Goal: Download file/media

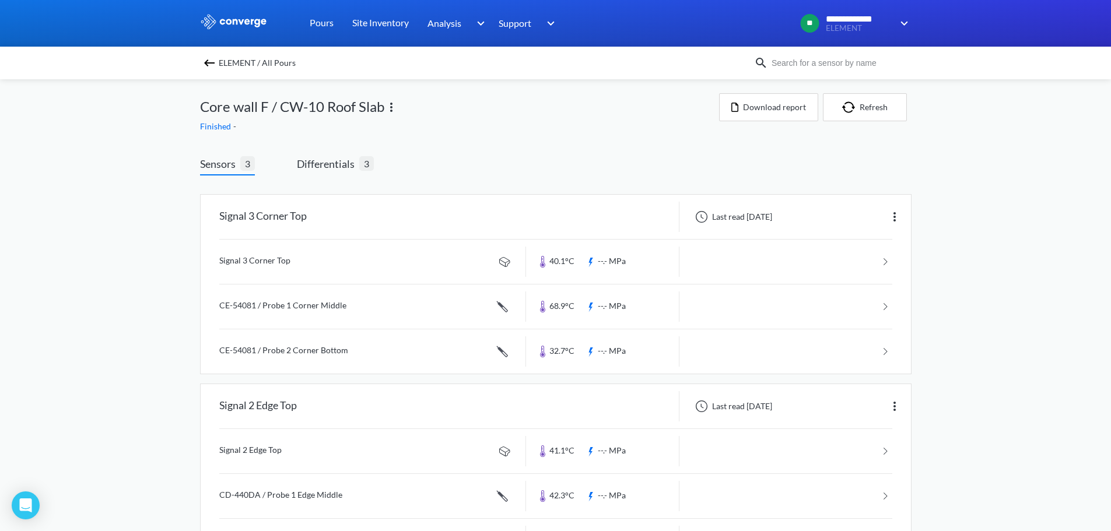
click at [214, 61] on img at bounding box center [209, 63] width 14 height 14
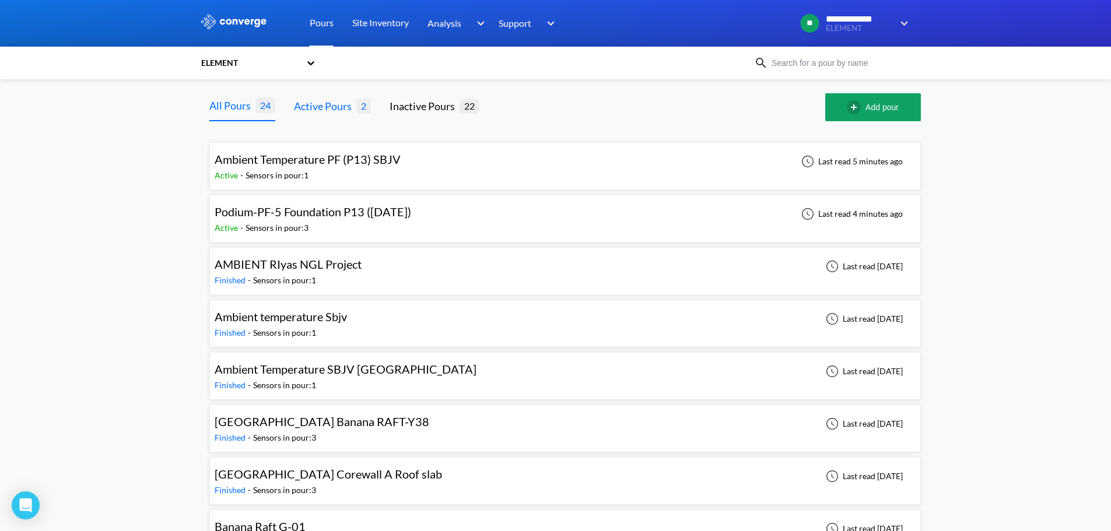
click at [337, 103] on div "Active Pours" at bounding box center [325, 106] width 62 height 16
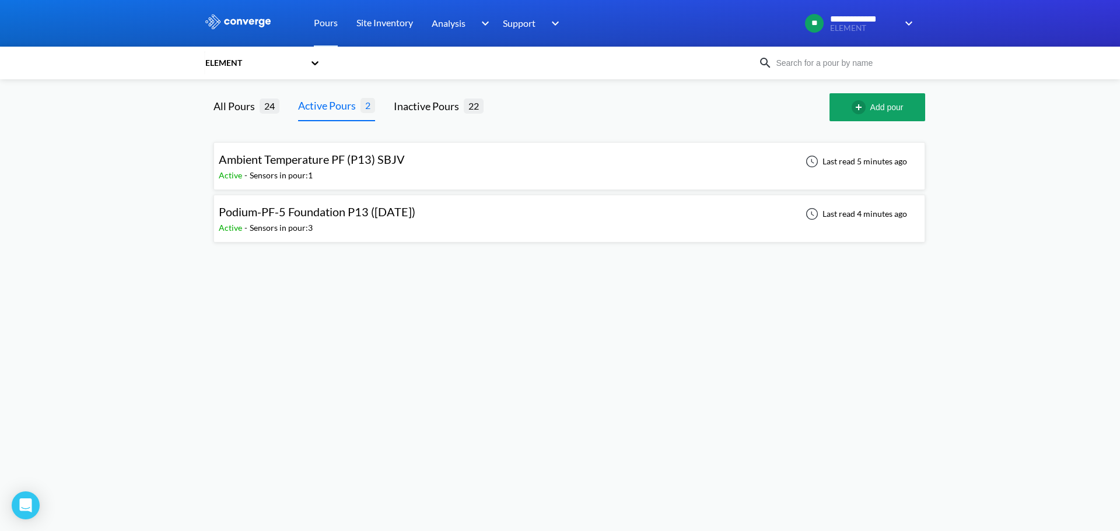
click at [334, 216] on span "Podium-PF-5 Foundation P13 ([DATE])" at bounding box center [317, 212] width 197 height 14
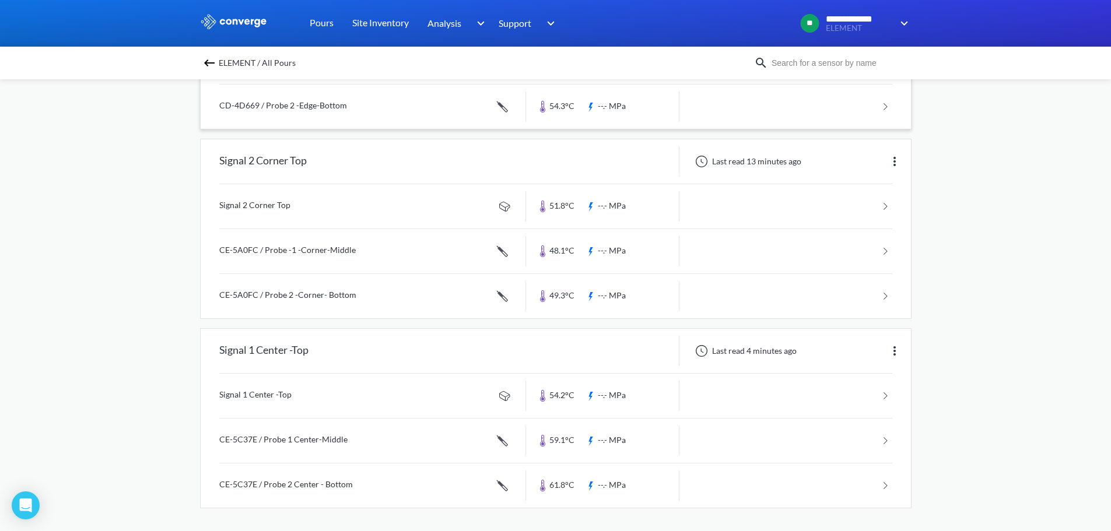
scroll to position [245, 0]
click at [286, 397] on link at bounding box center [555, 395] width 673 height 44
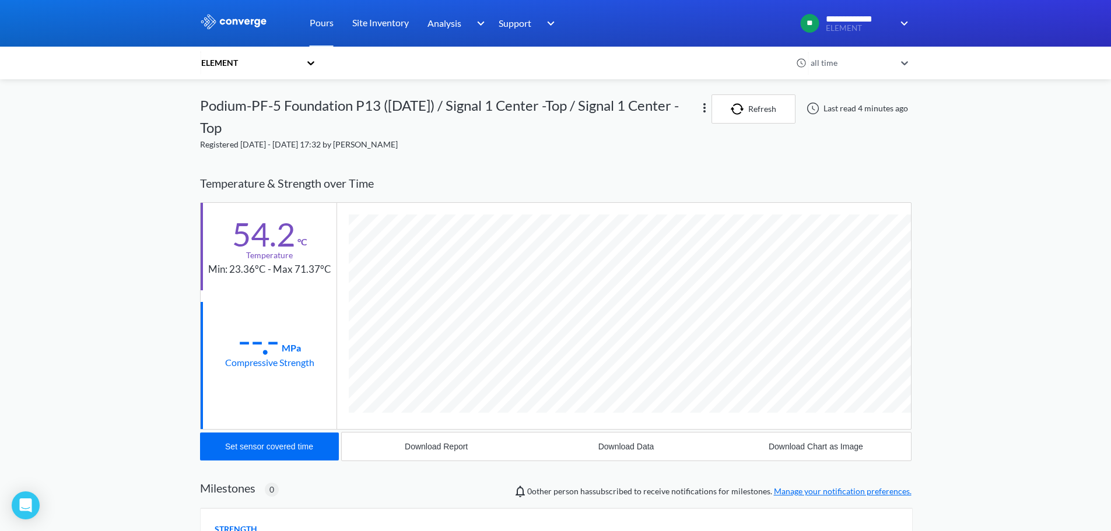
scroll to position [630, 711]
click at [994, 409] on div "**********" at bounding box center [555, 367] width 1111 height 735
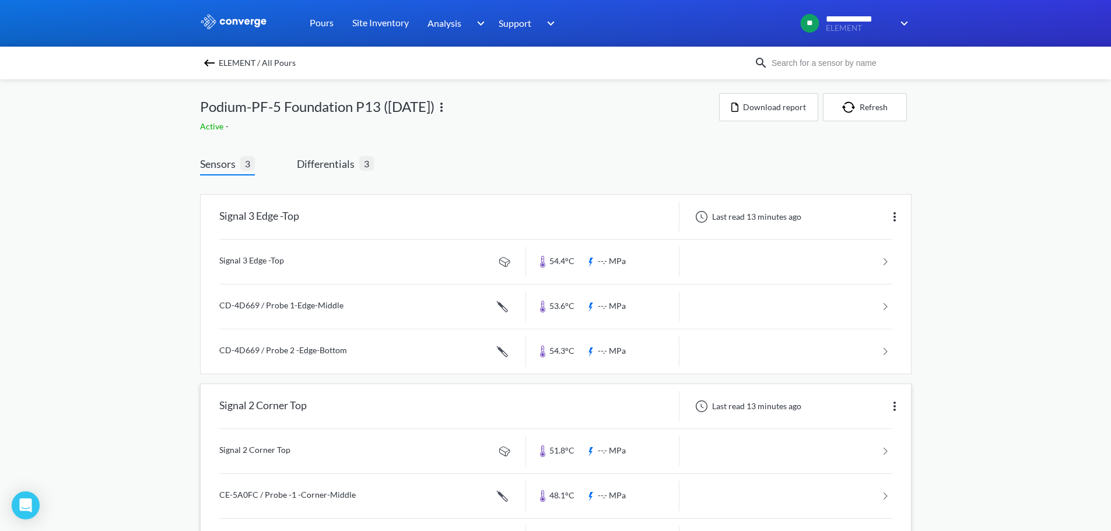
scroll to position [245, 0]
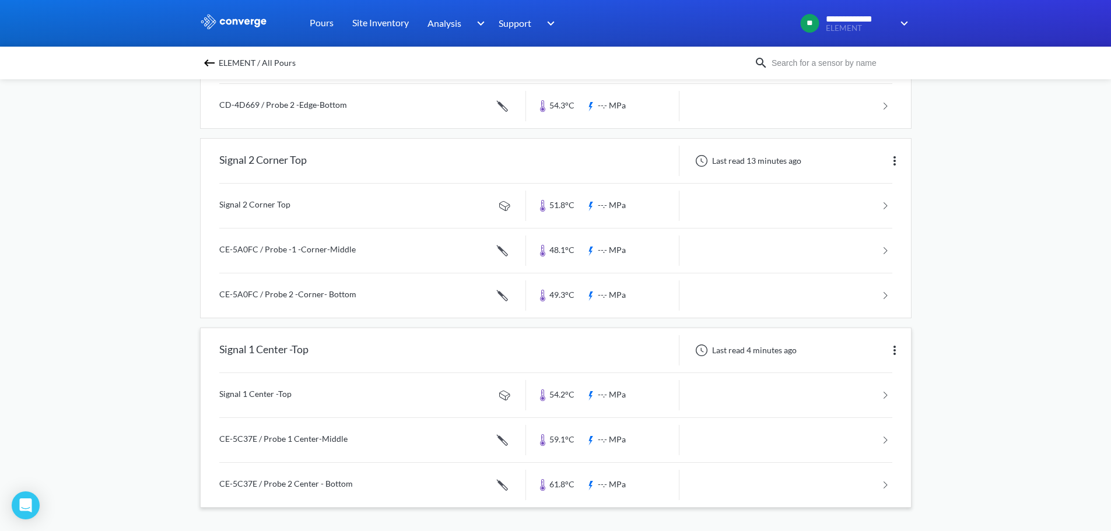
click at [308, 436] on link at bounding box center [555, 440] width 673 height 44
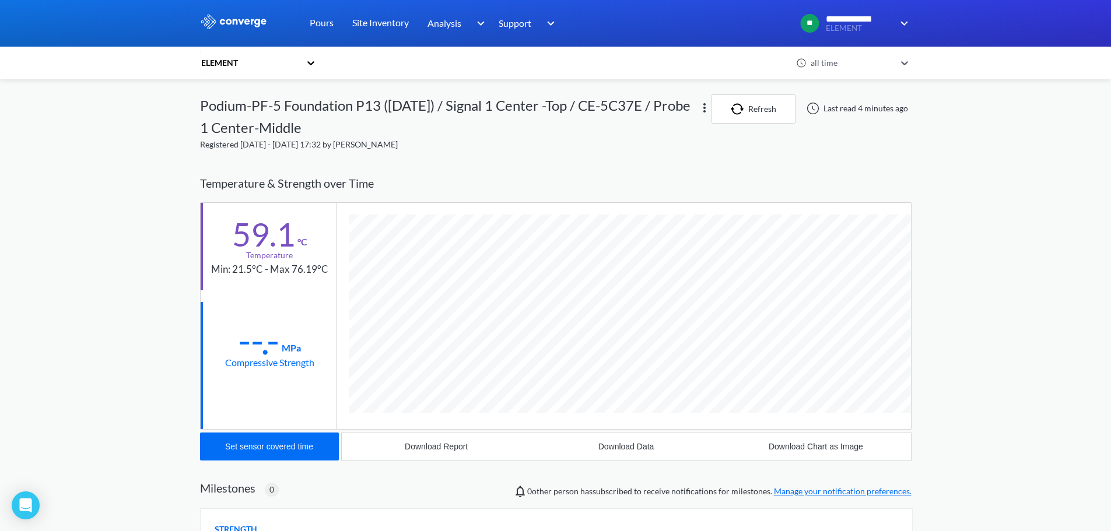
scroll to position [653, 711]
click at [952, 359] on div "**********" at bounding box center [555, 377] width 1111 height 755
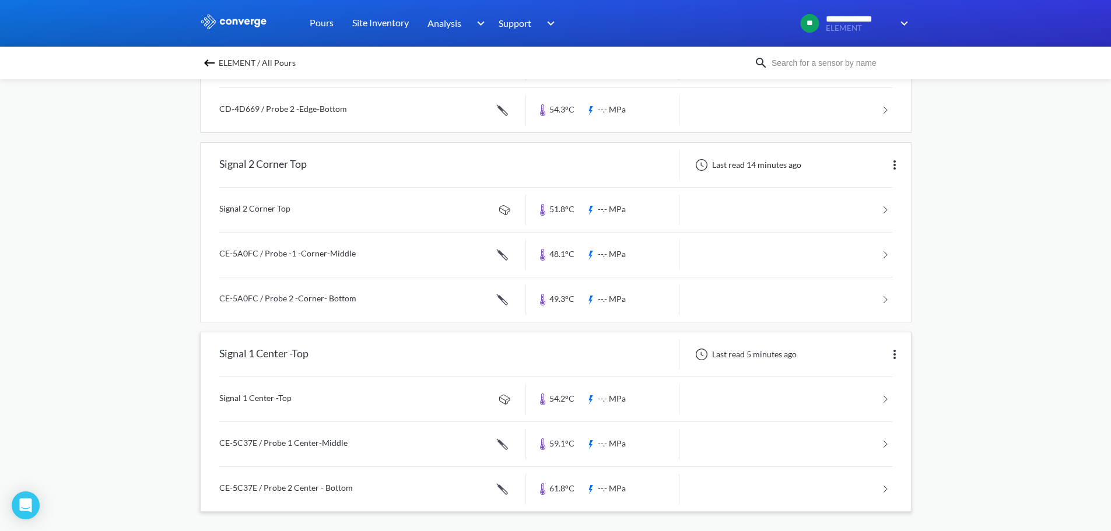
scroll to position [245, 0]
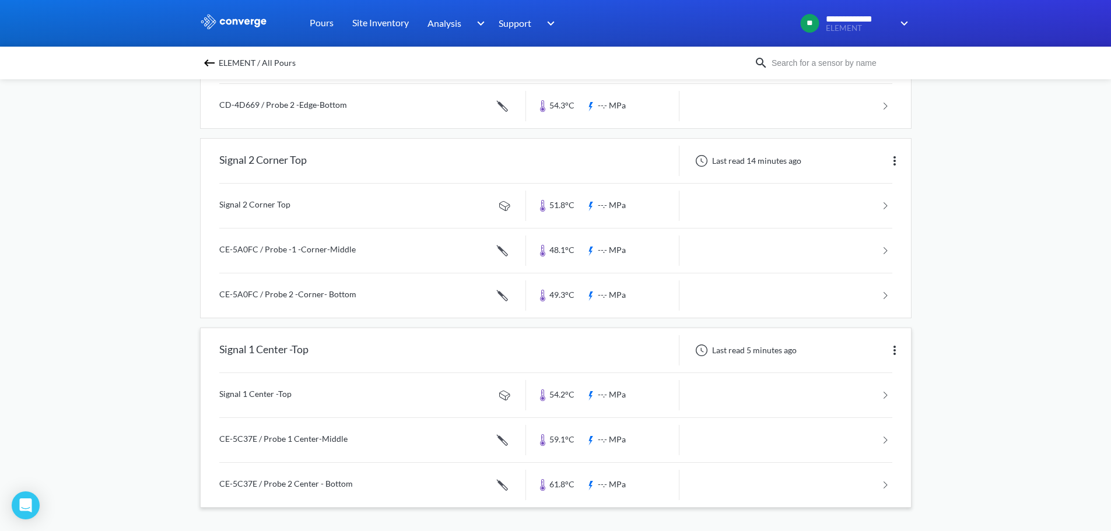
click at [275, 482] on link at bounding box center [555, 485] width 673 height 44
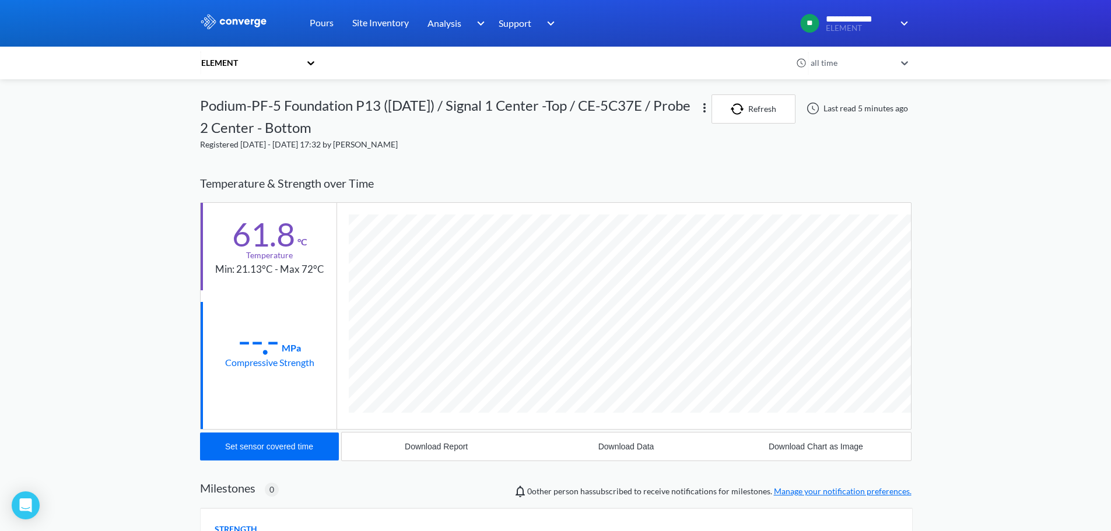
scroll to position [653, 711]
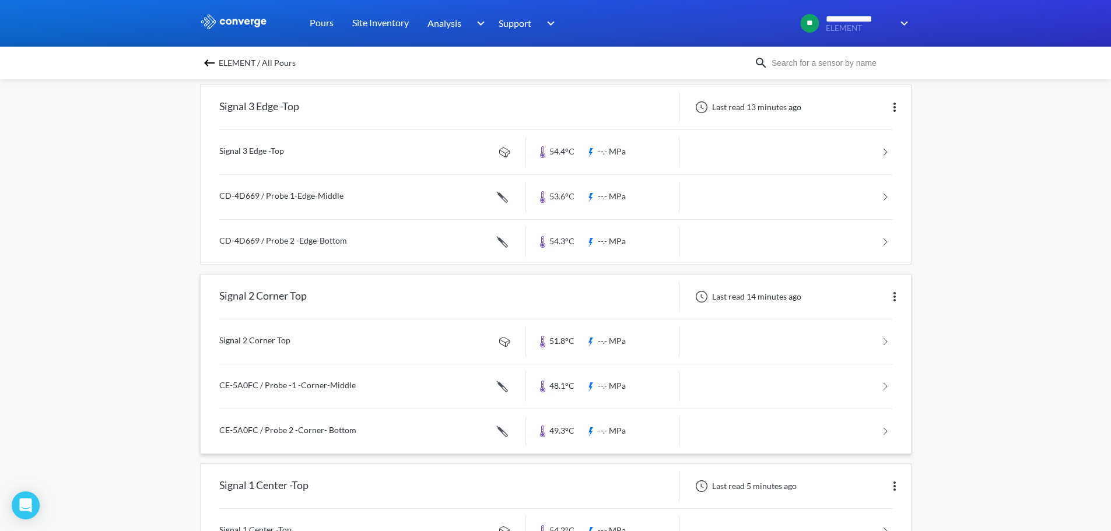
scroll to position [233, 0]
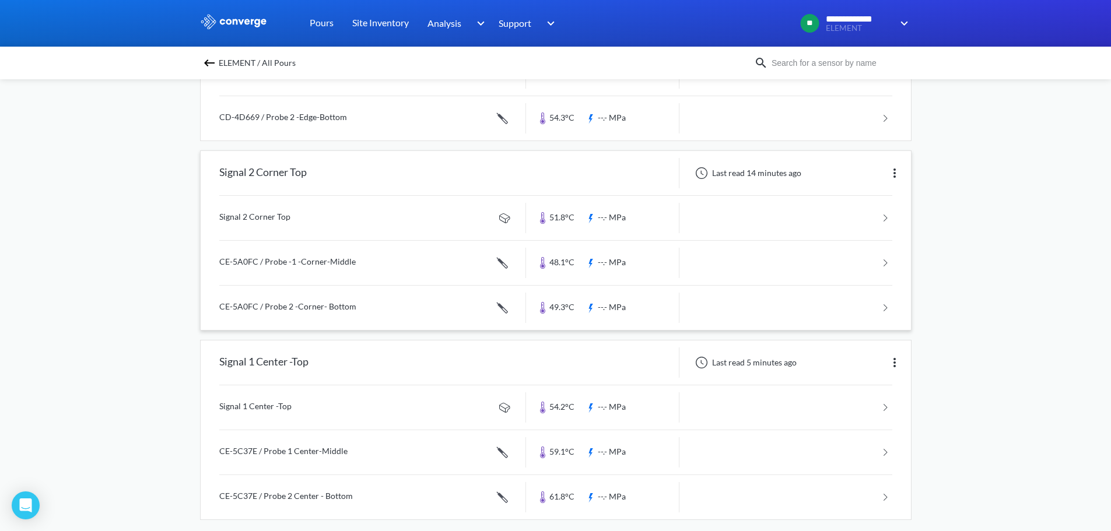
click at [275, 215] on link at bounding box center [555, 218] width 673 height 44
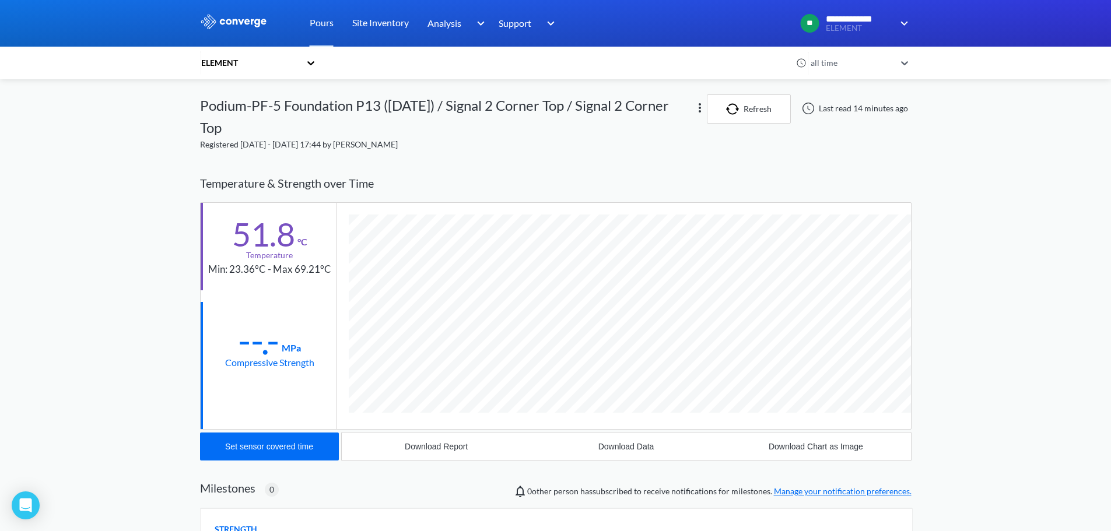
scroll to position [630, 711]
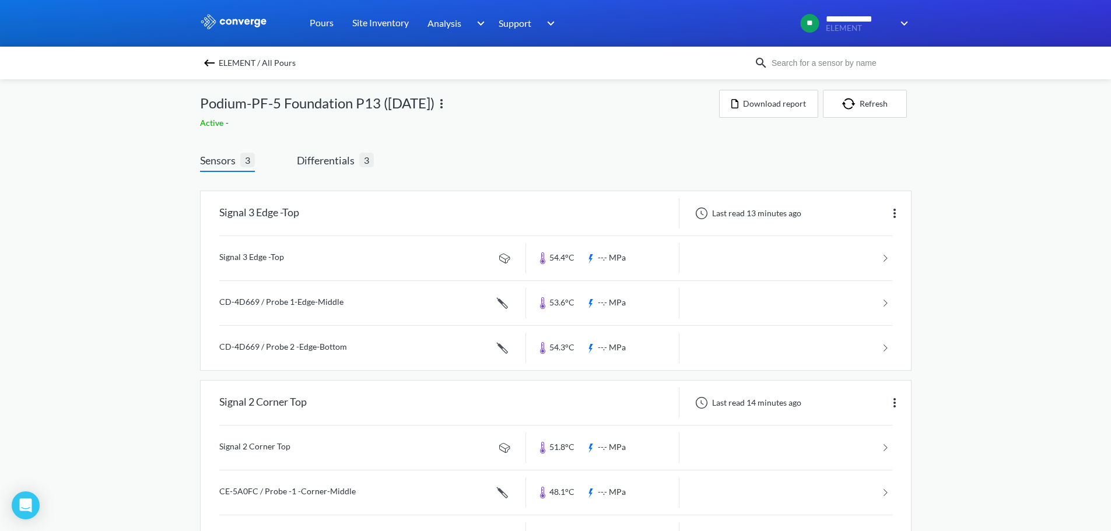
scroll to position [117, 0]
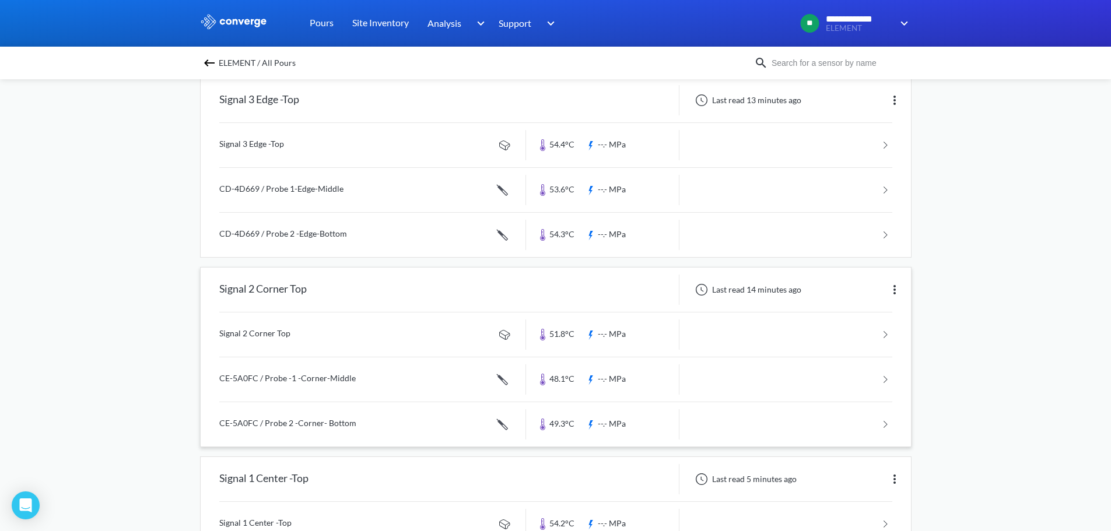
click at [318, 379] on link at bounding box center [555, 379] width 673 height 44
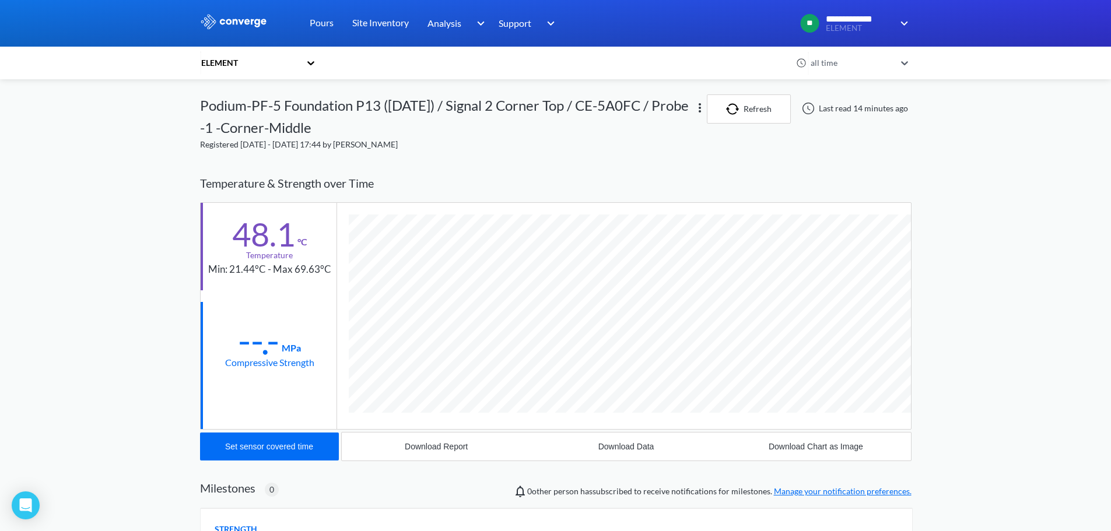
scroll to position [653, 711]
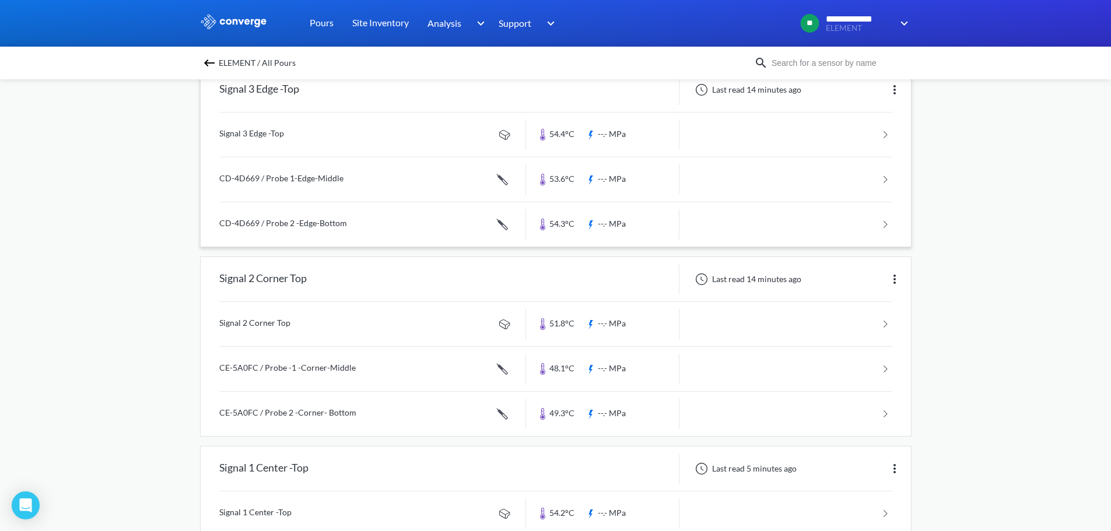
scroll to position [175, 0]
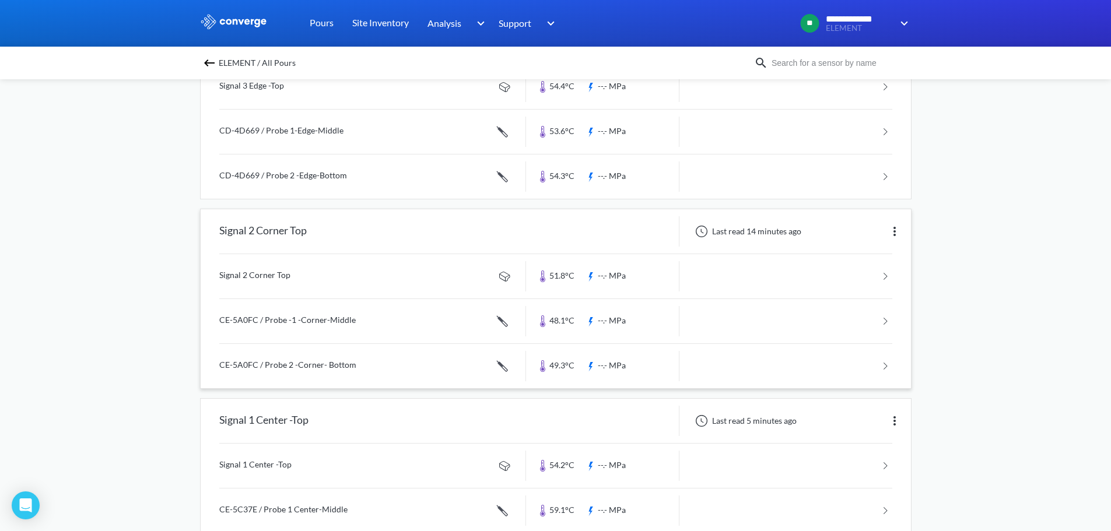
click at [329, 367] on link at bounding box center [555, 366] width 673 height 44
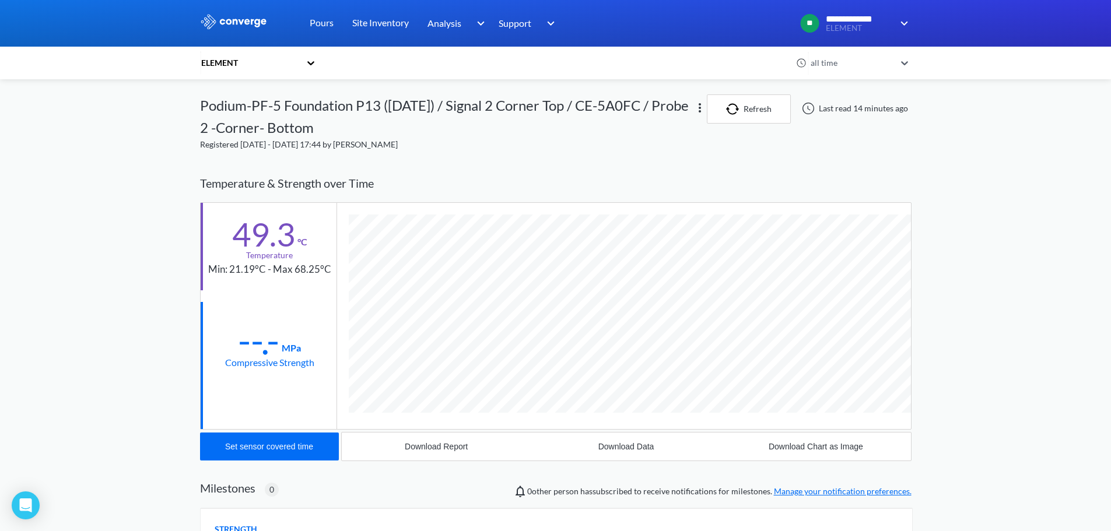
scroll to position [653, 711]
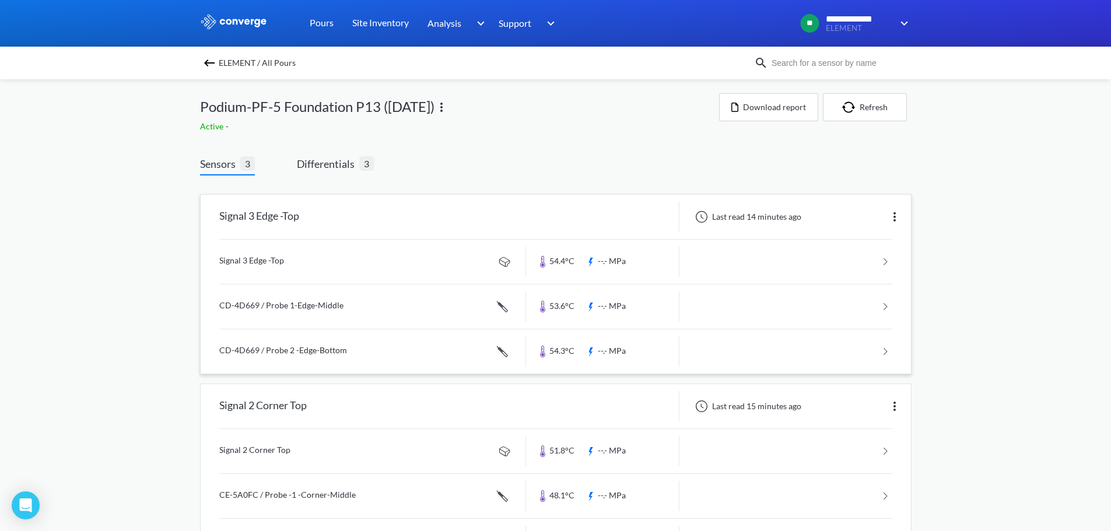
click at [294, 261] on link at bounding box center [555, 262] width 673 height 44
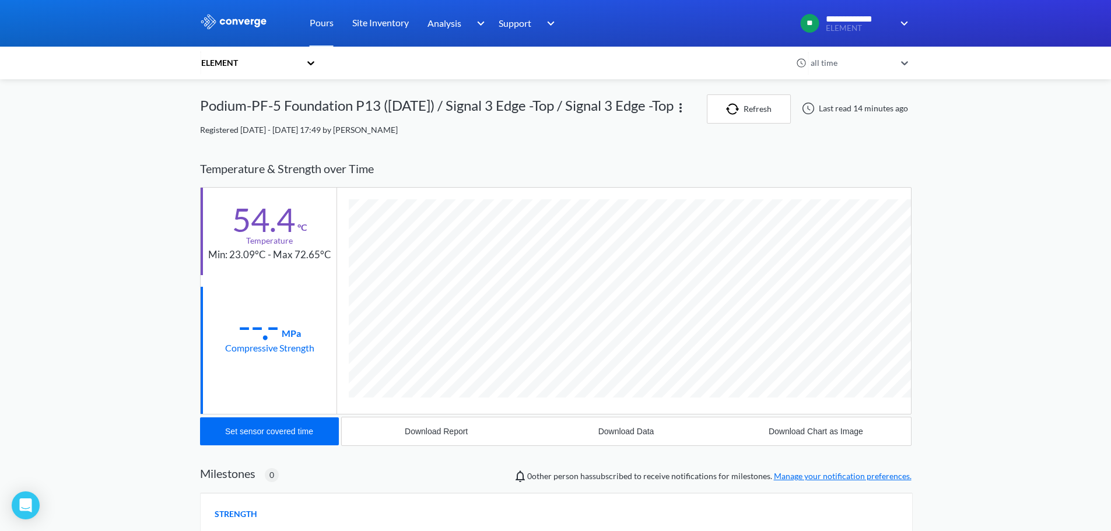
scroll to position [630, 711]
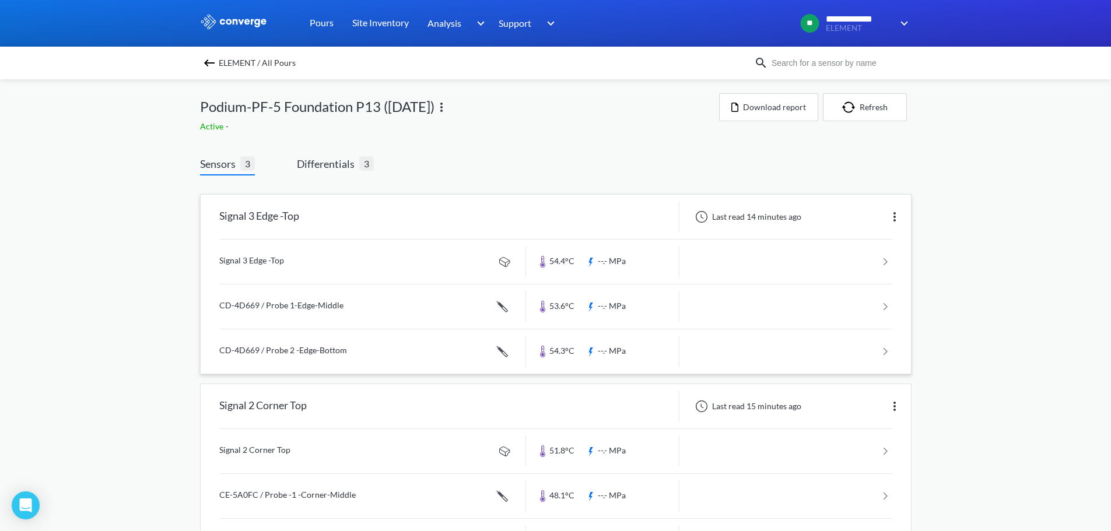
click at [330, 303] on link at bounding box center [555, 307] width 673 height 44
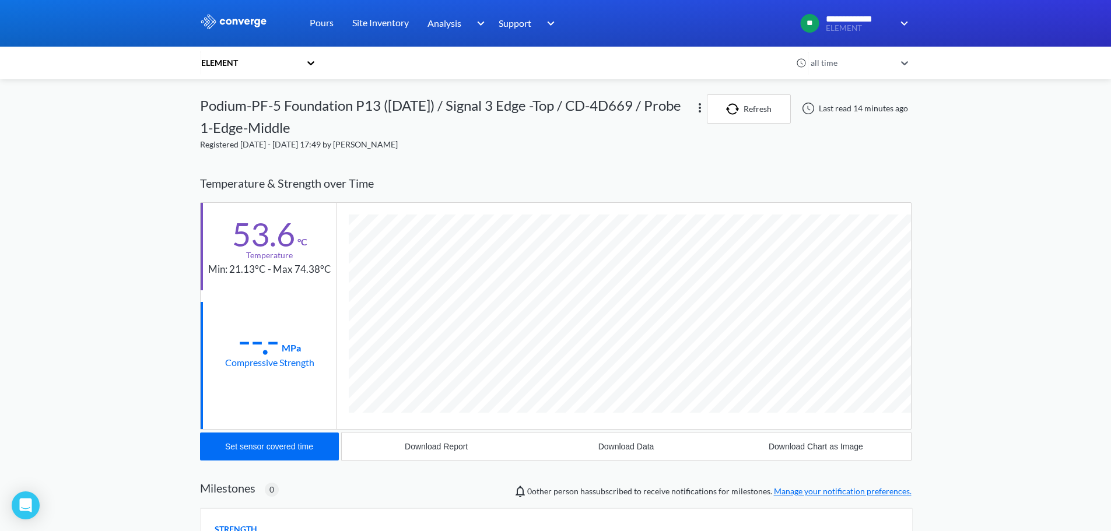
scroll to position [653, 711]
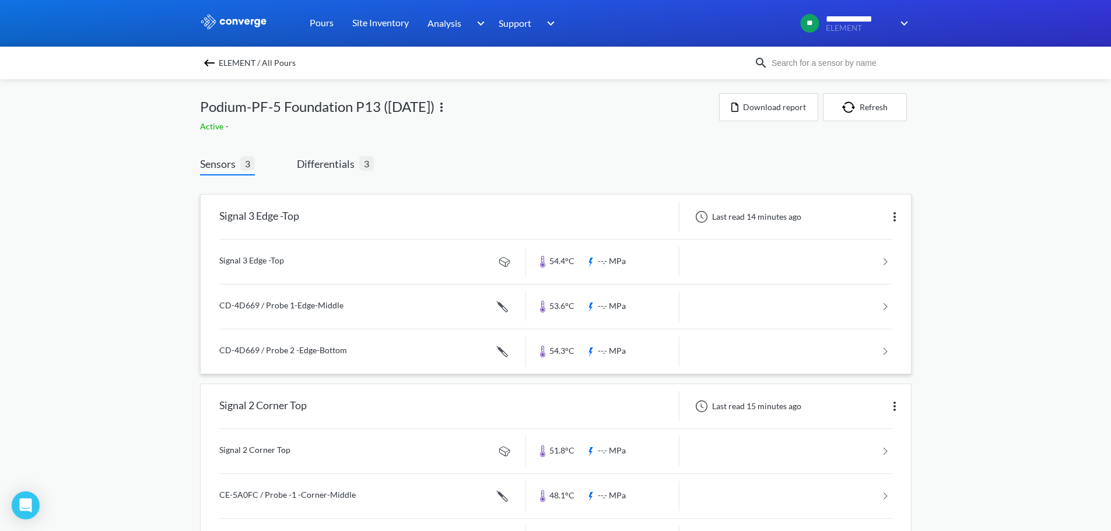
click at [301, 350] on link at bounding box center [555, 351] width 673 height 44
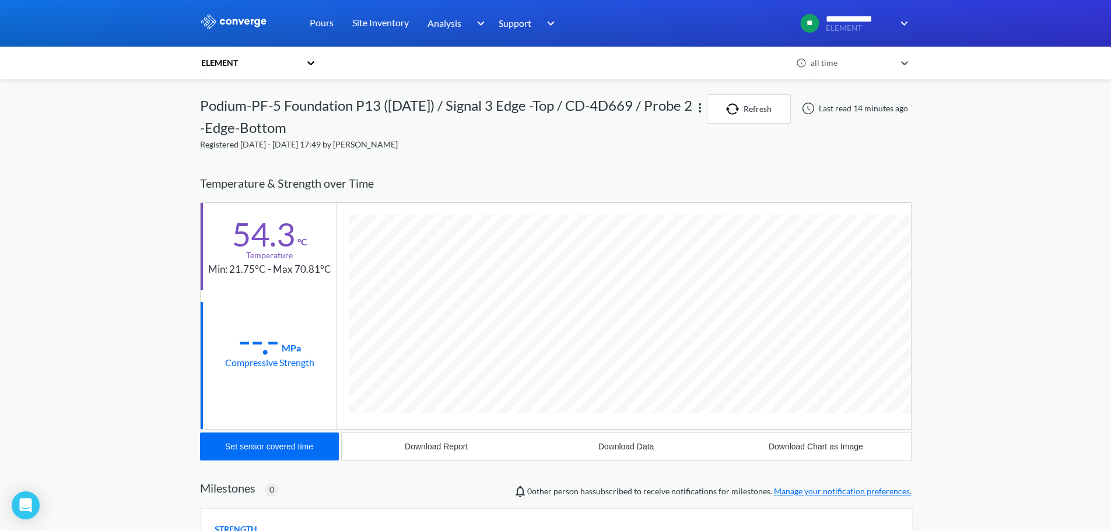
scroll to position [653, 711]
click at [1023, 339] on div "**********" at bounding box center [555, 377] width 1111 height 755
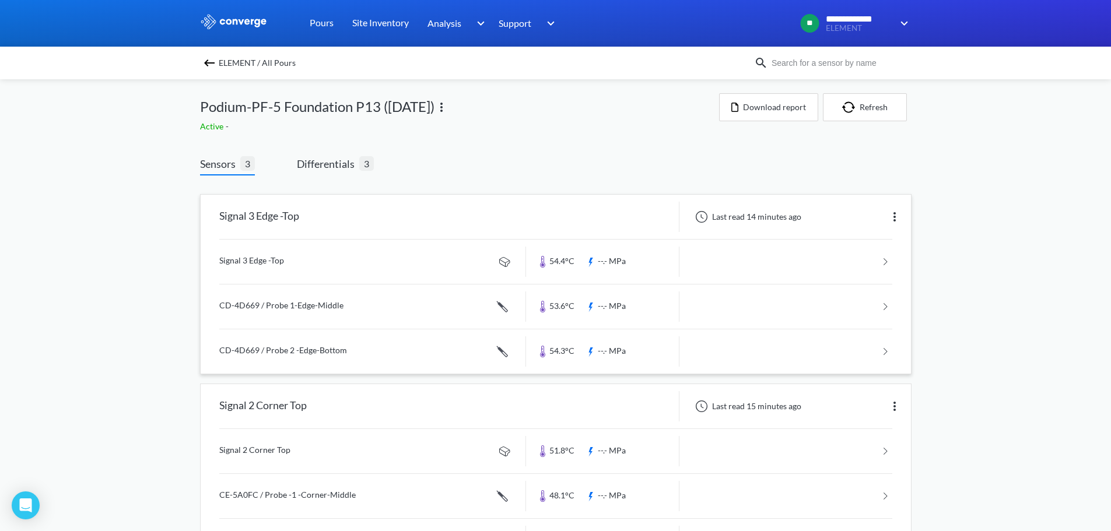
click at [290, 264] on link at bounding box center [555, 262] width 673 height 44
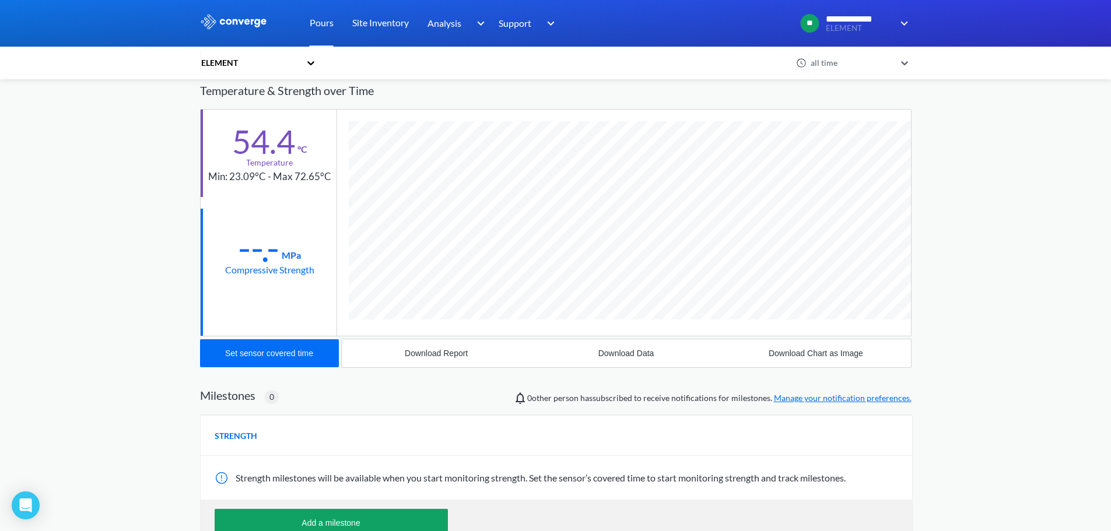
scroll to position [145, 0]
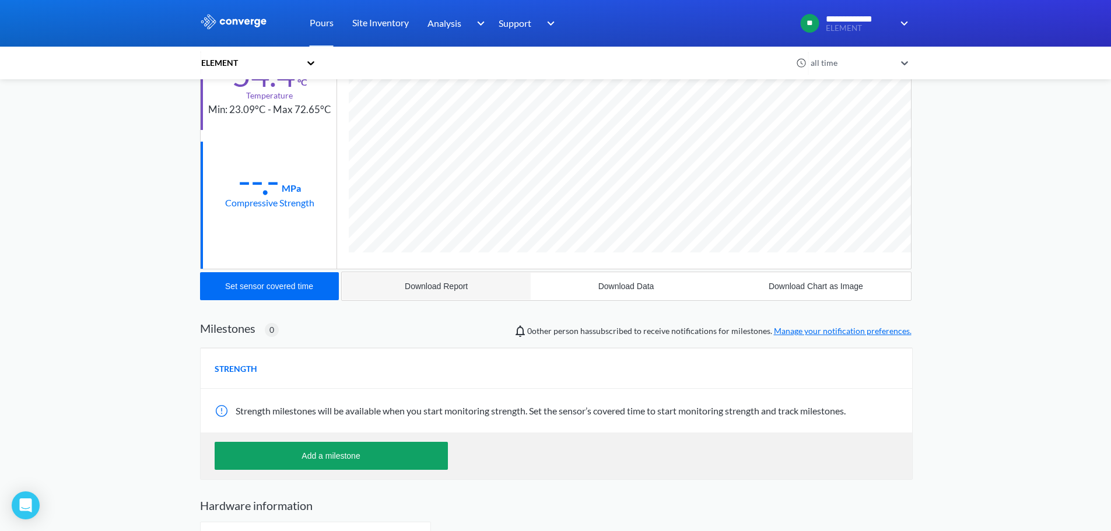
click at [441, 291] on div "Download Report" at bounding box center [436, 286] width 63 height 9
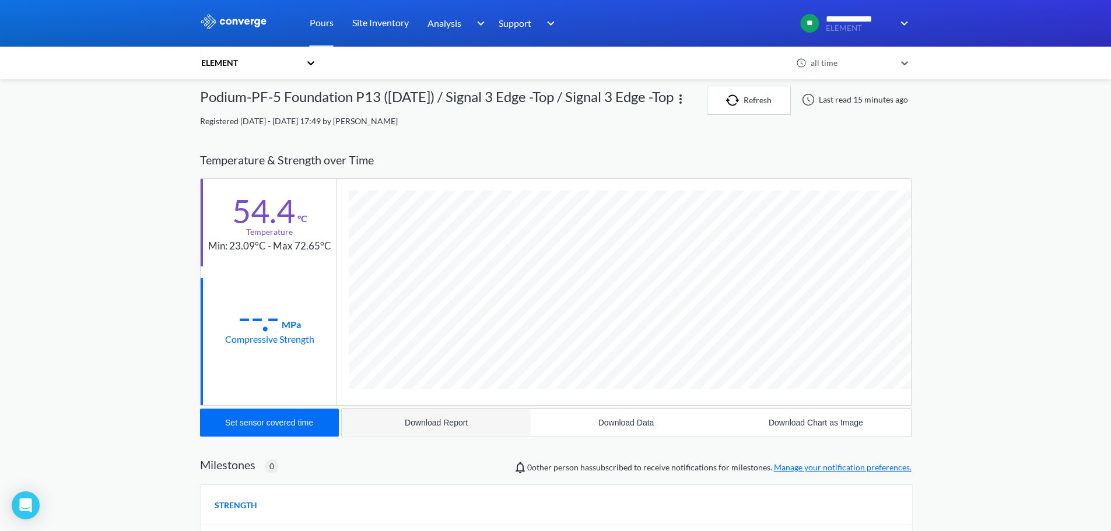
scroll to position [0, 0]
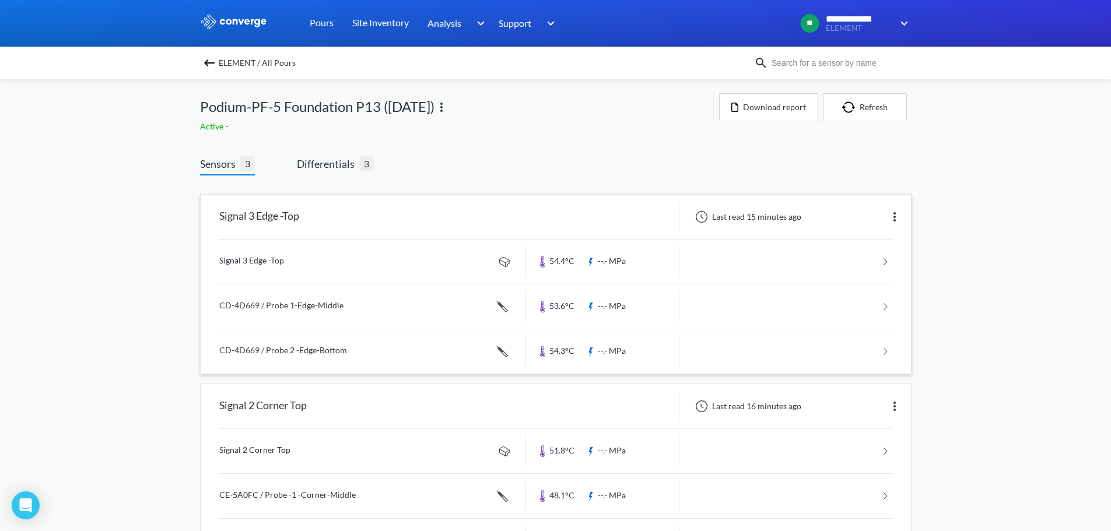
click at [283, 306] on link at bounding box center [555, 307] width 673 height 44
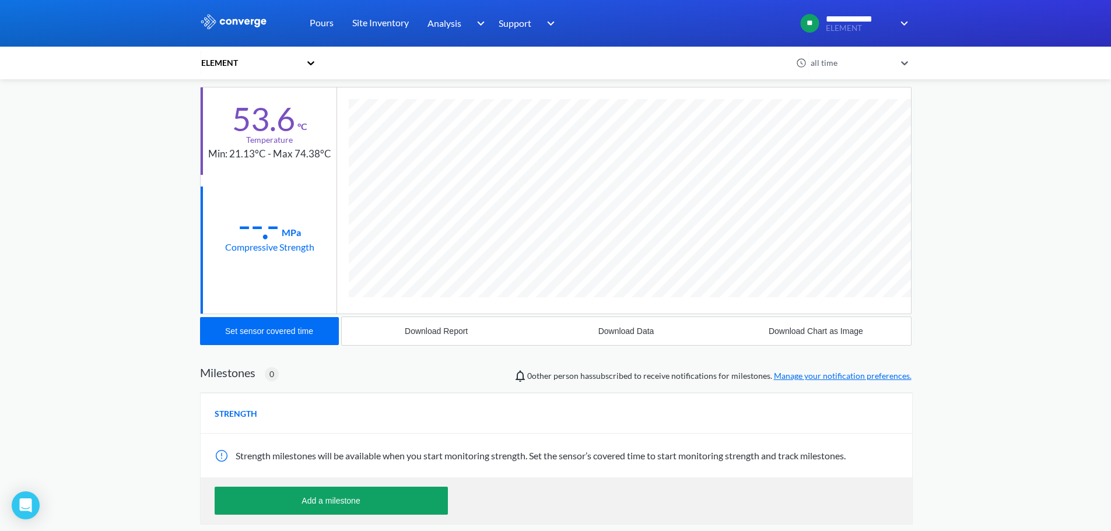
scroll to position [117, 0]
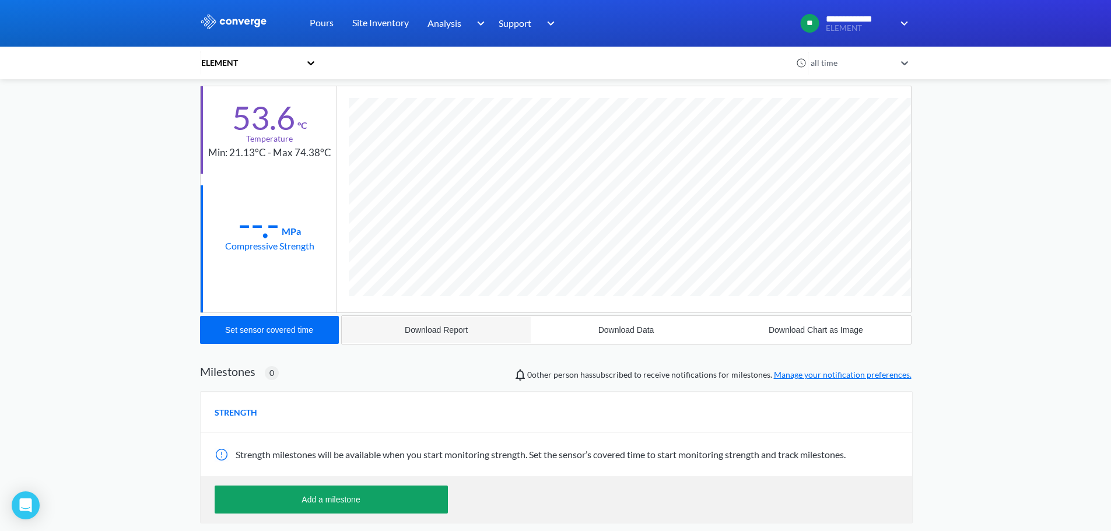
click at [458, 332] on div "Download Report" at bounding box center [436, 329] width 63 height 9
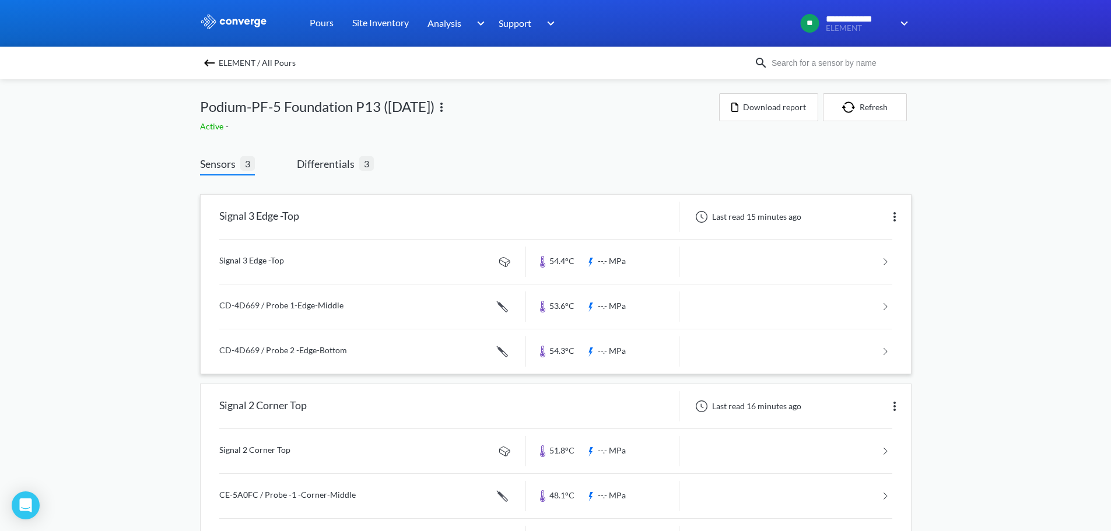
click at [293, 350] on link at bounding box center [555, 351] width 673 height 44
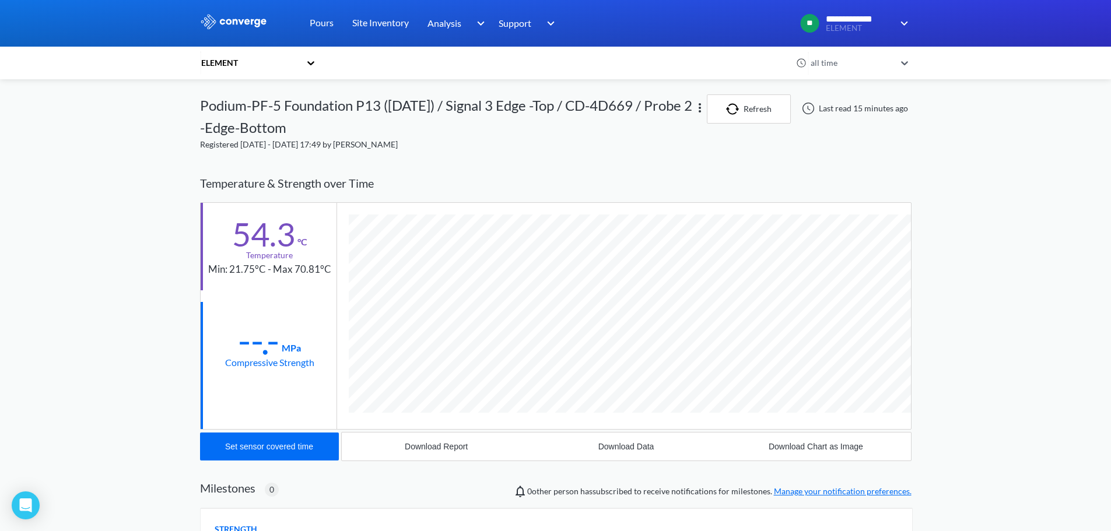
scroll to position [653, 711]
click at [449, 445] on div "Download Report" at bounding box center [436, 446] width 63 height 9
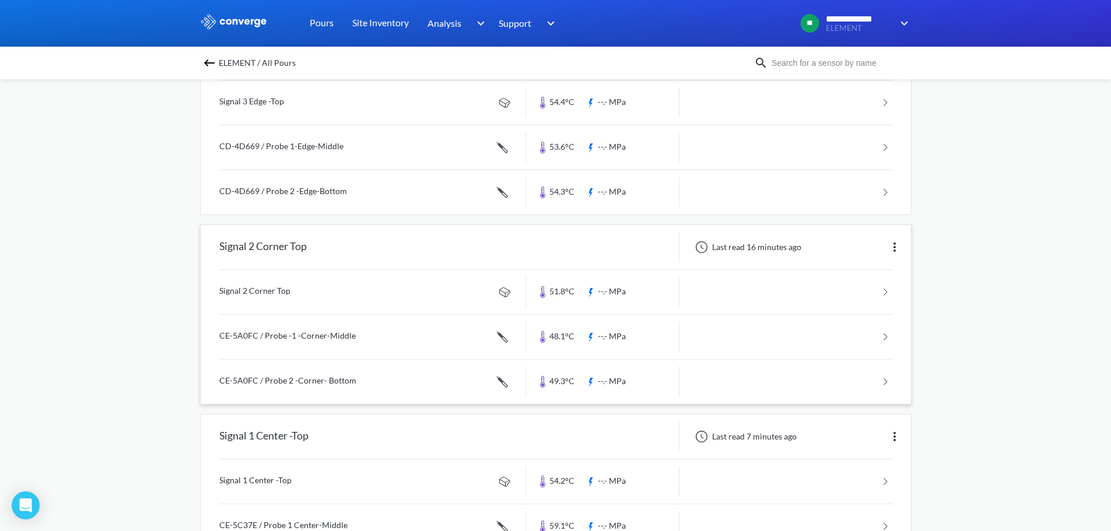
scroll to position [175, 0]
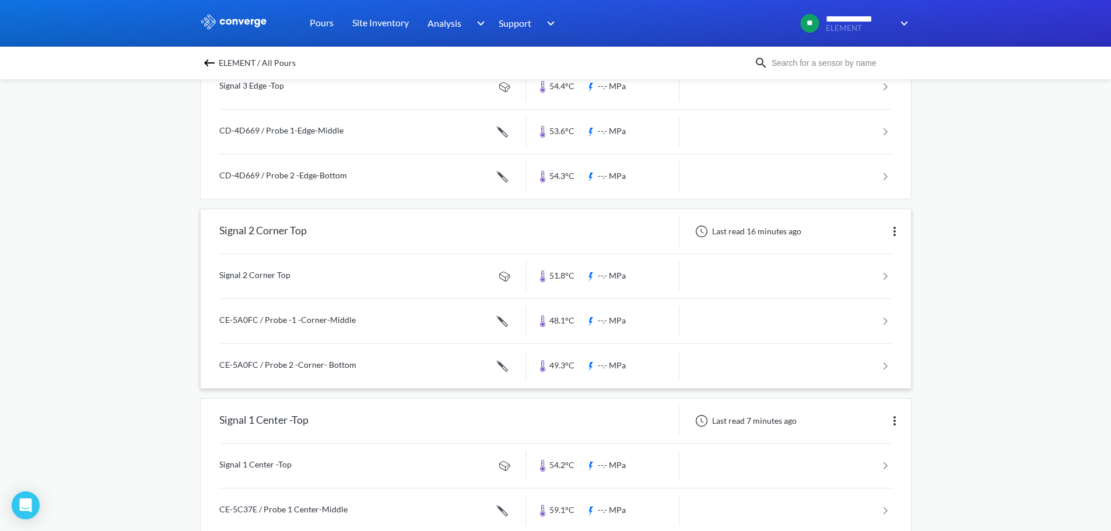
click at [279, 279] on link at bounding box center [555, 276] width 673 height 44
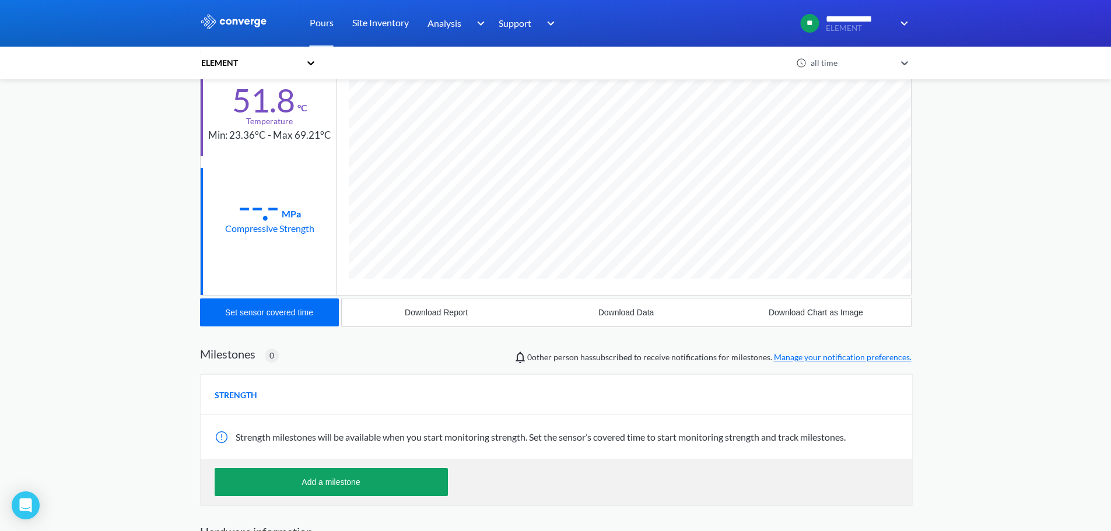
scroll to position [175, 0]
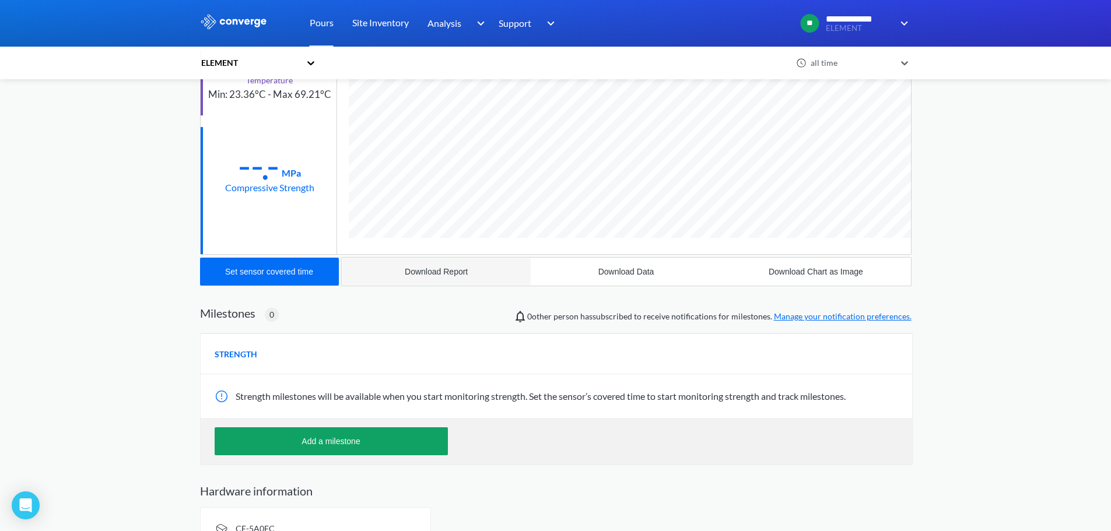
click at [418, 272] on div "Download Report" at bounding box center [436, 271] width 63 height 9
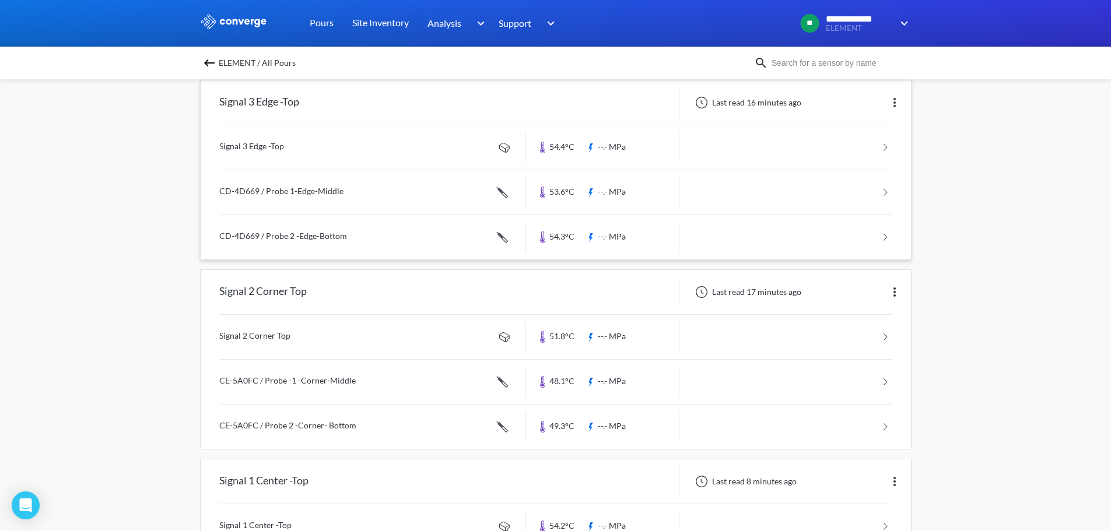
scroll to position [117, 0]
click at [294, 378] on link at bounding box center [555, 379] width 673 height 44
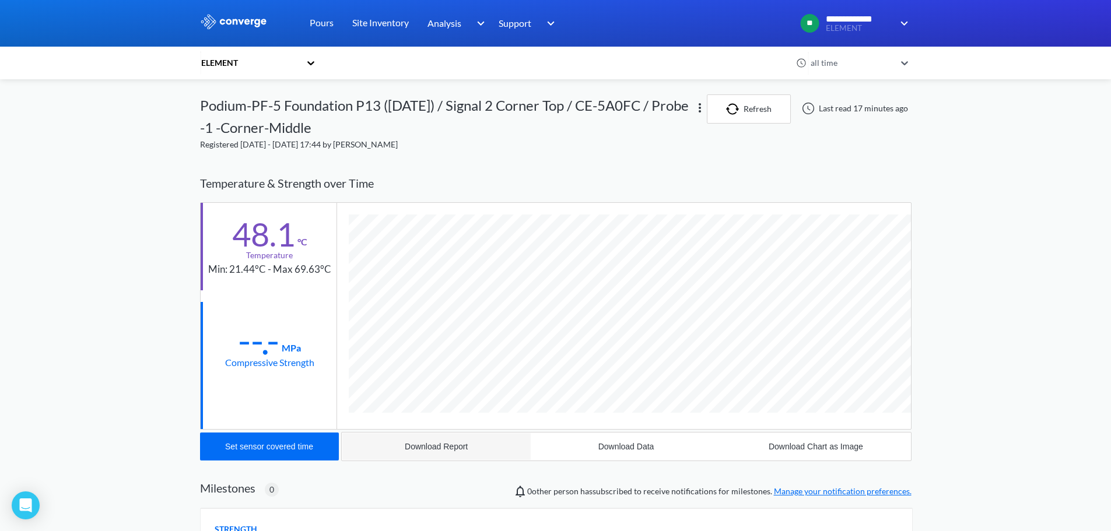
click at [431, 447] on div "Download Report" at bounding box center [436, 446] width 63 height 9
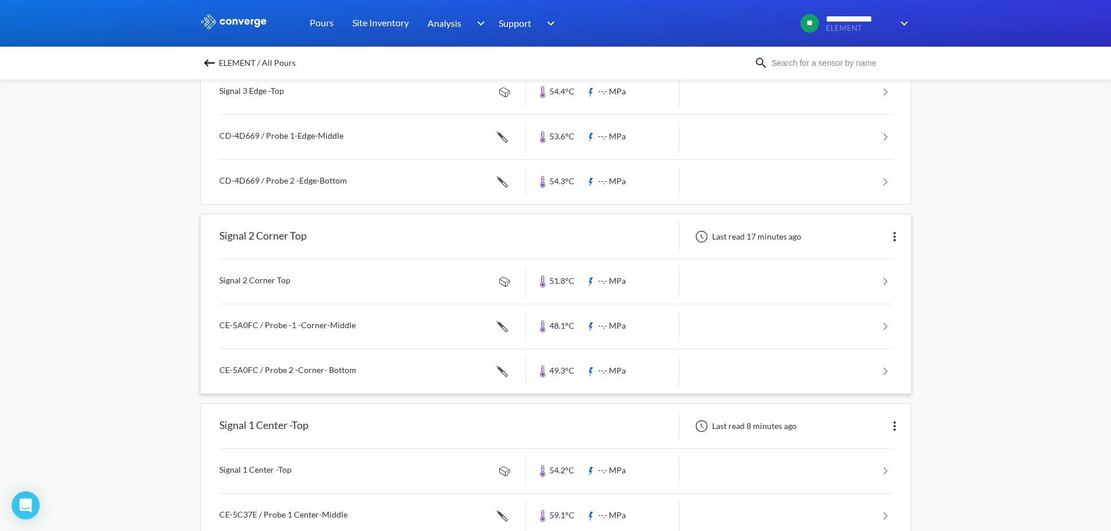
scroll to position [175, 0]
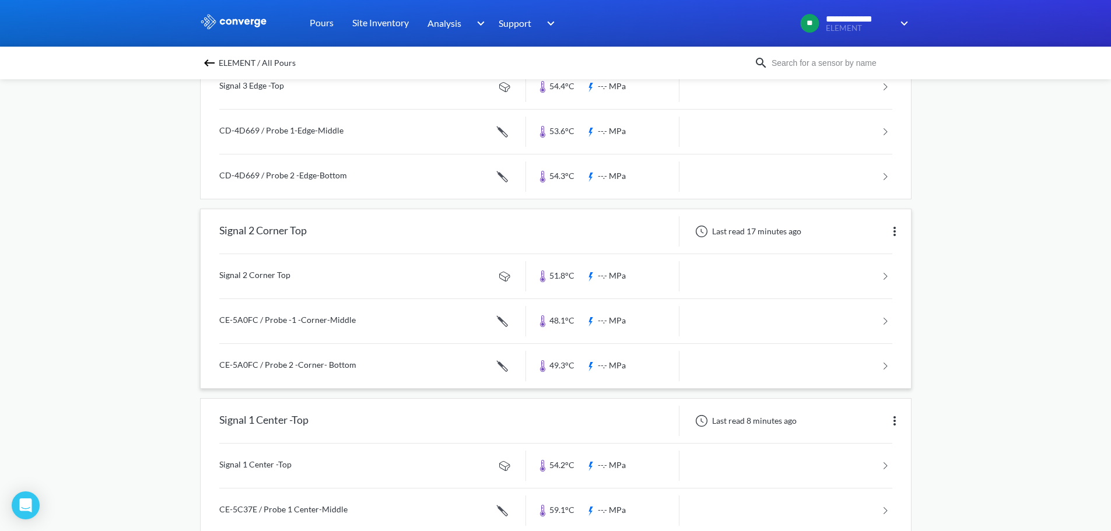
click at [296, 363] on link at bounding box center [555, 366] width 673 height 44
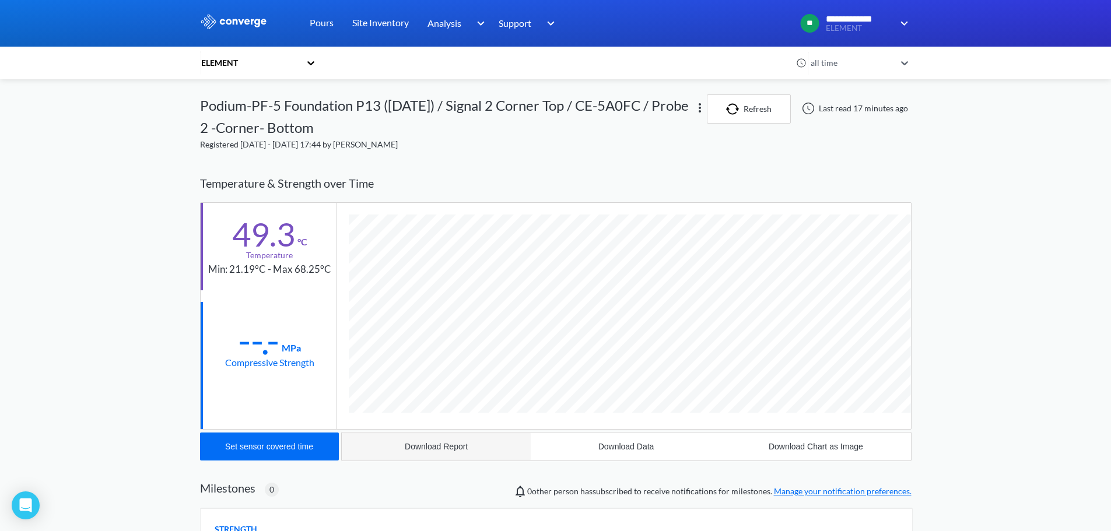
click at [431, 449] on div "Download Report" at bounding box center [436, 446] width 63 height 9
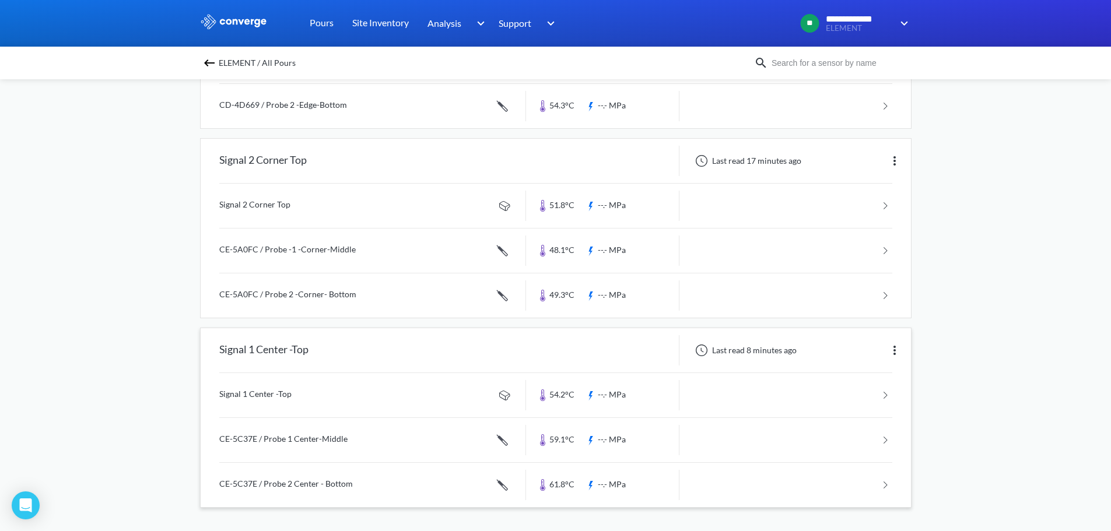
click at [295, 392] on link at bounding box center [555, 395] width 673 height 44
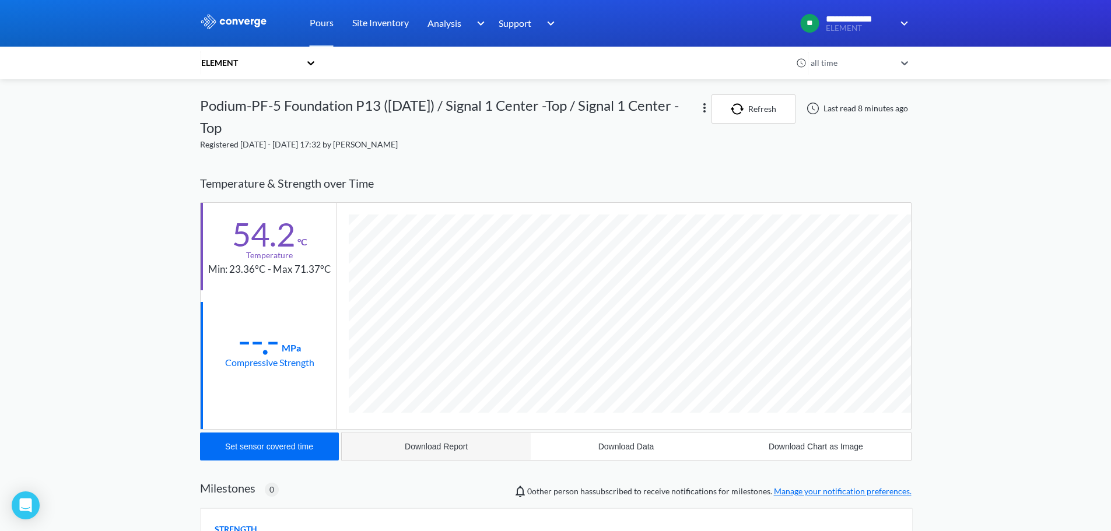
click at [411, 448] on div "Download Report" at bounding box center [436, 446] width 63 height 9
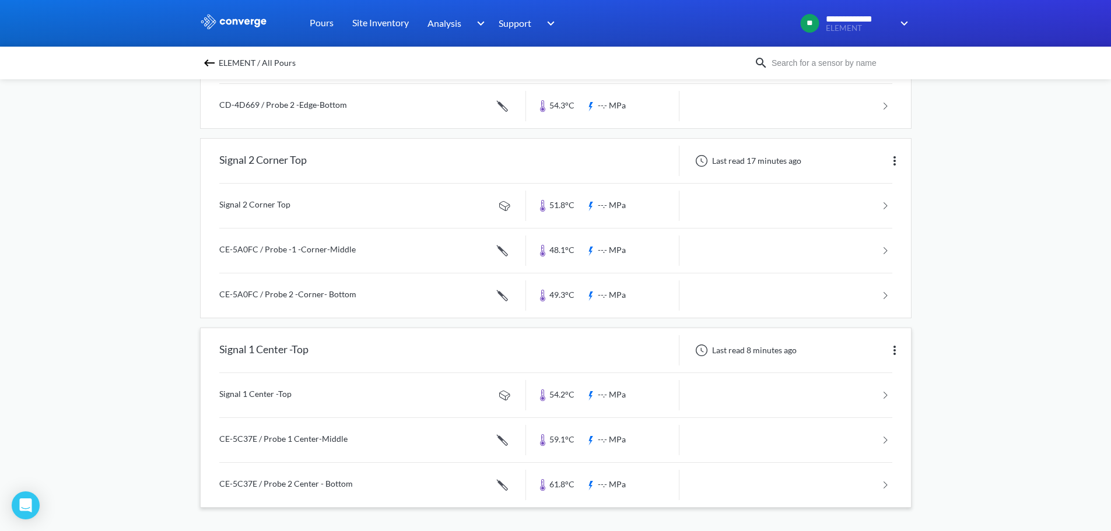
click at [287, 434] on link at bounding box center [555, 440] width 673 height 44
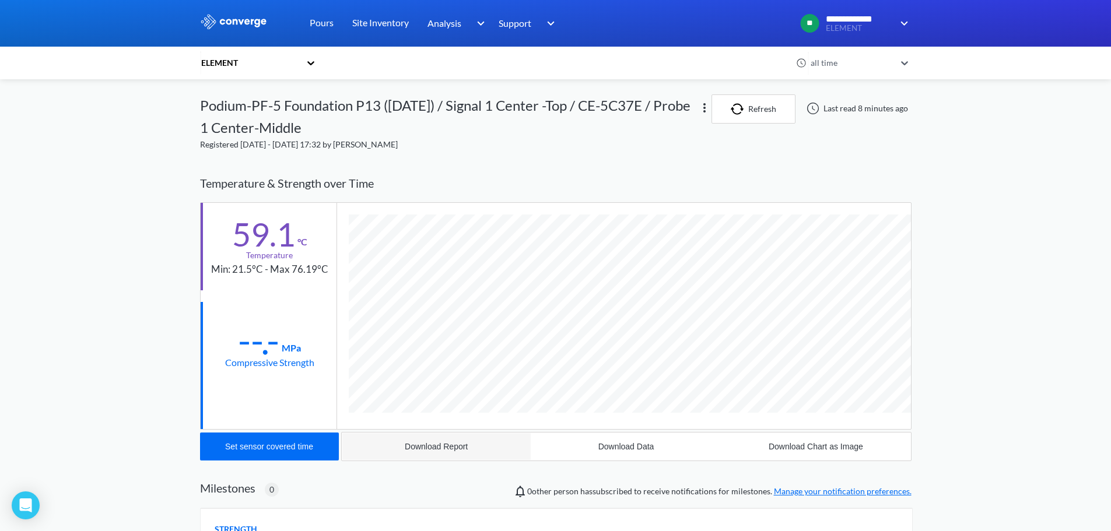
click at [418, 447] on div "Download Report" at bounding box center [436, 446] width 63 height 9
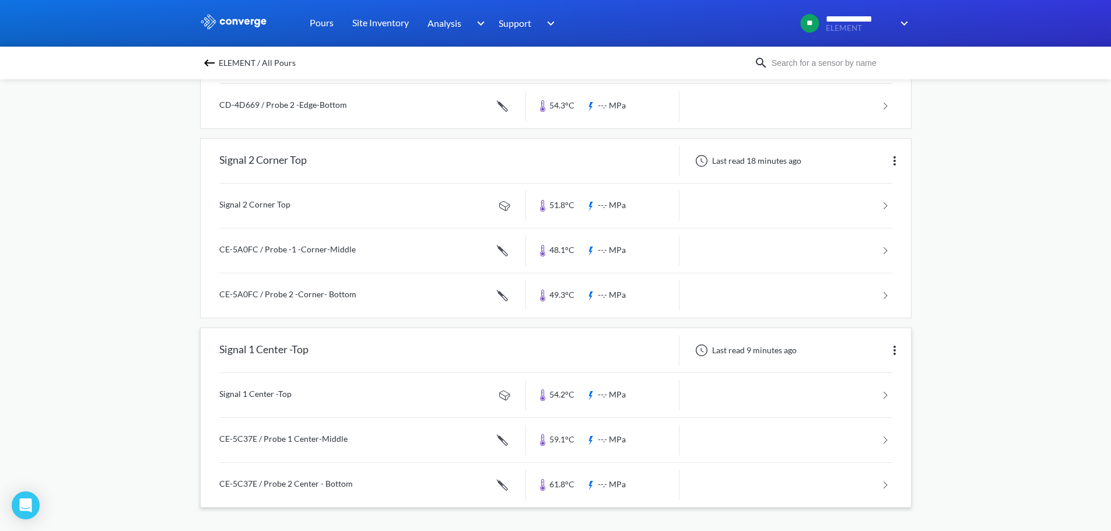
click at [297, 486] on link at bounding box center [555, 485] width 673 height 44
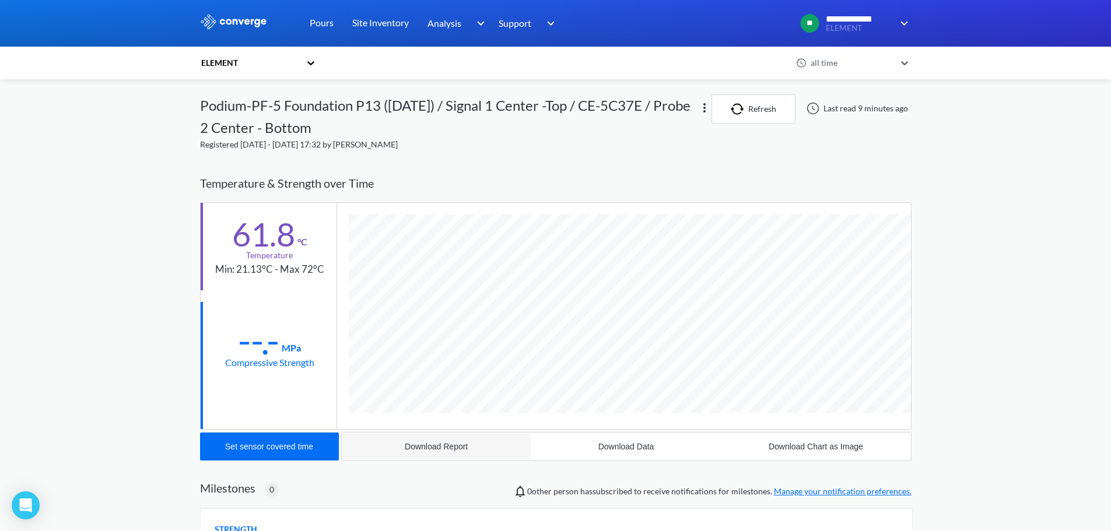
click at [406, 447] on div "Download Report" at bounding box center [436, 446] width 63 height 9
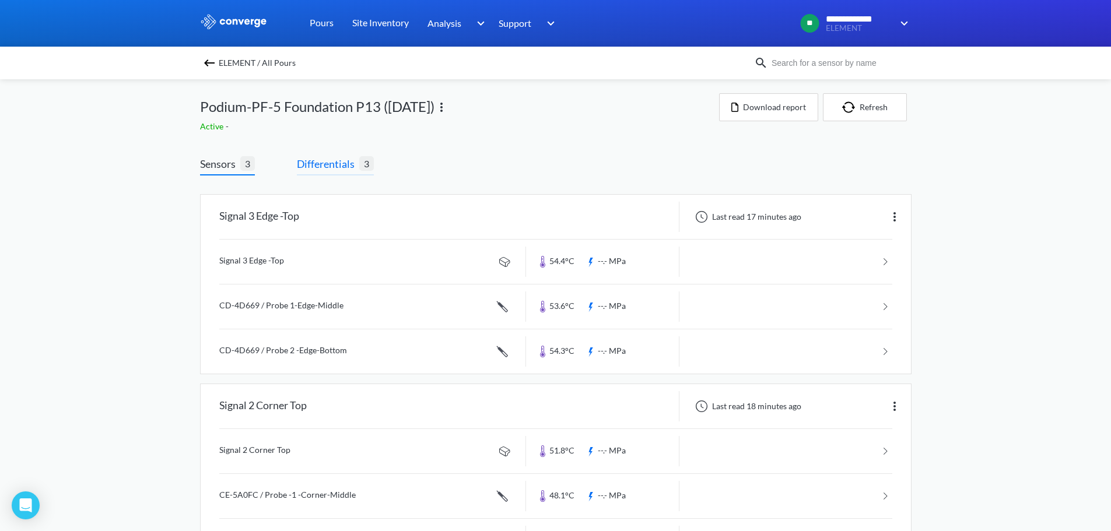
click at [322, 162] on span "Differentials" at bounding box center [328, 164] width 62 height 16
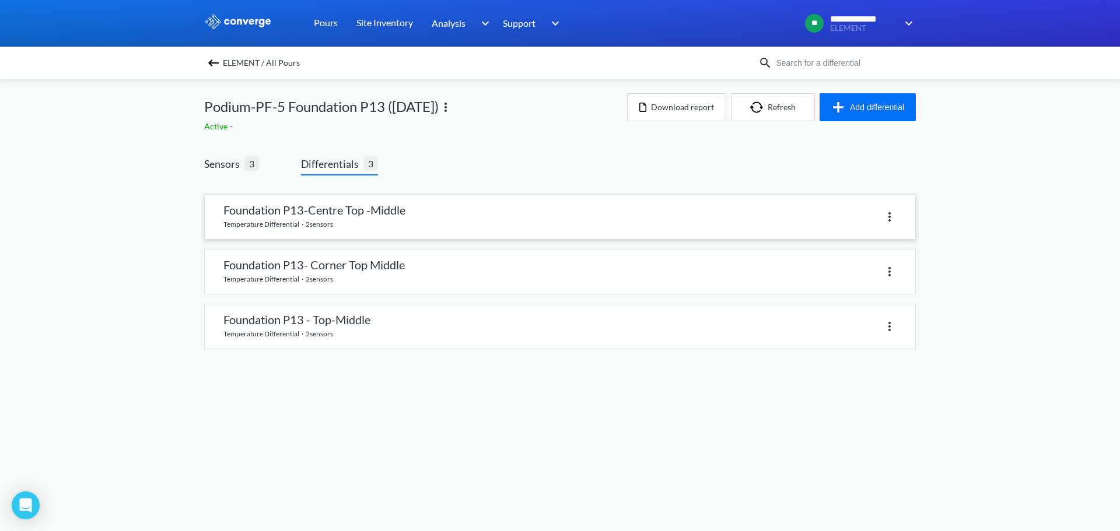
click at [396, 215] on link at bounding box center [560, 217] width 710 height 44
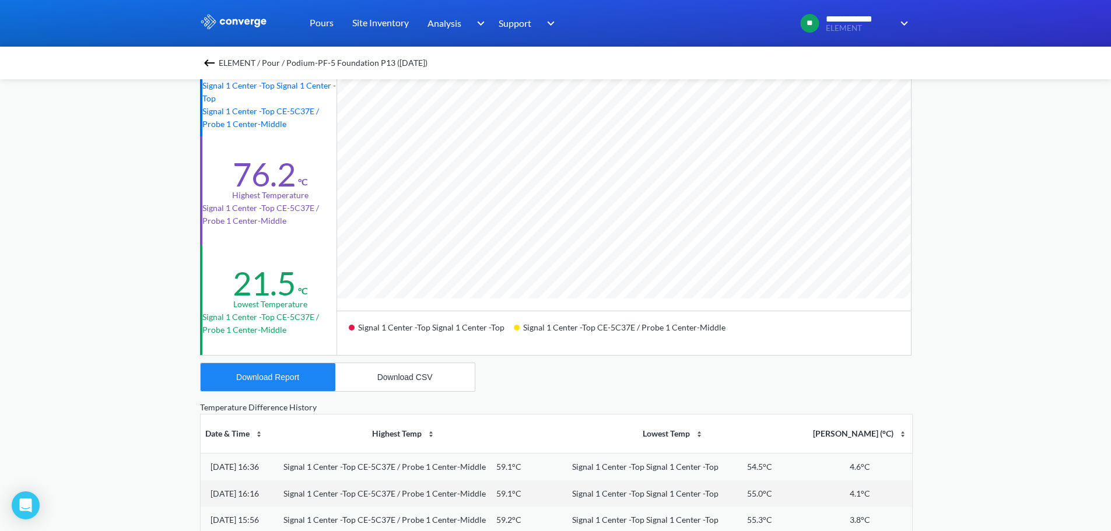
scroll to position [233, 0]
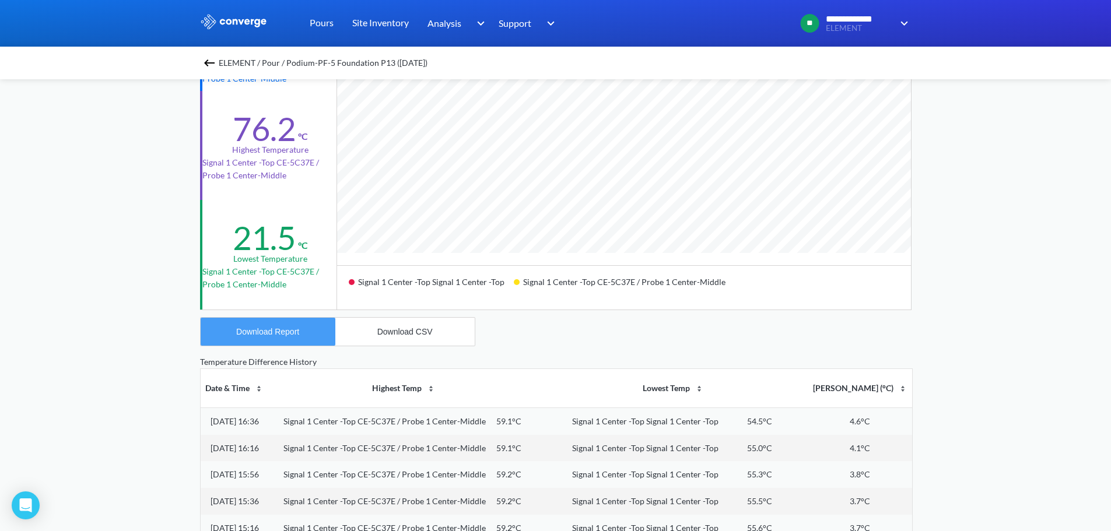
click at [288, 329] on div "Download Report" at bounding box center [267, 331] width 63 height 9
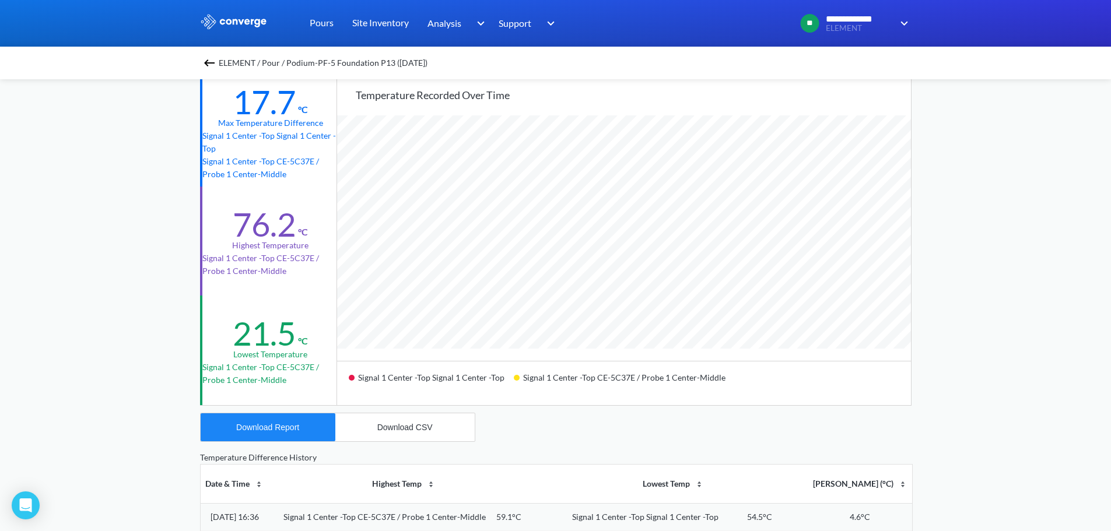
scroll to position [0, 0]
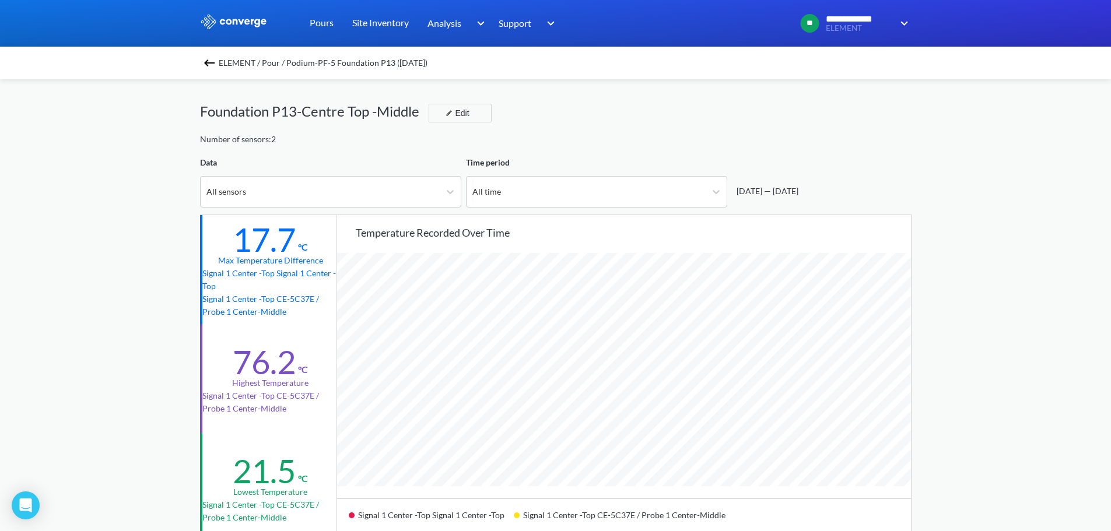
click at [213, 62] on img at bounding box center [209, 63] width 14 height 14
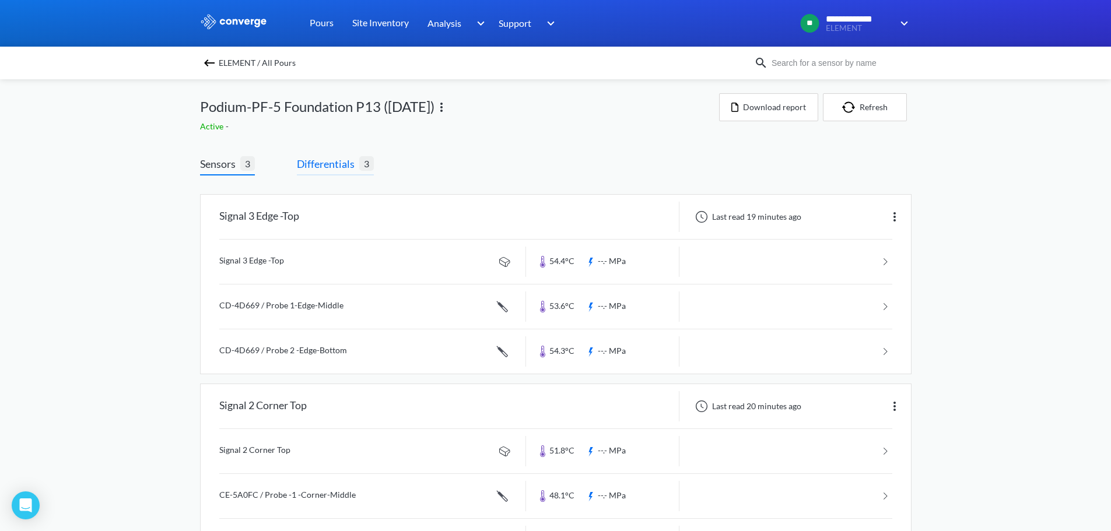
click at [328, 166] on span "Differentials" at bounding box center [328, 164] width 62 height 16
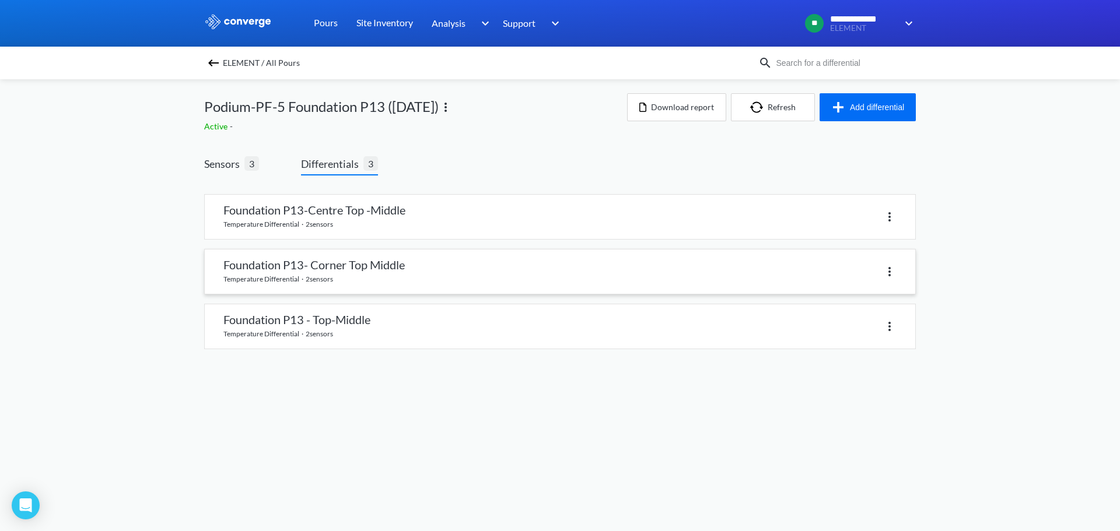
click at [342, 270] on link at bounding box center [560, 272] width 710 height 44
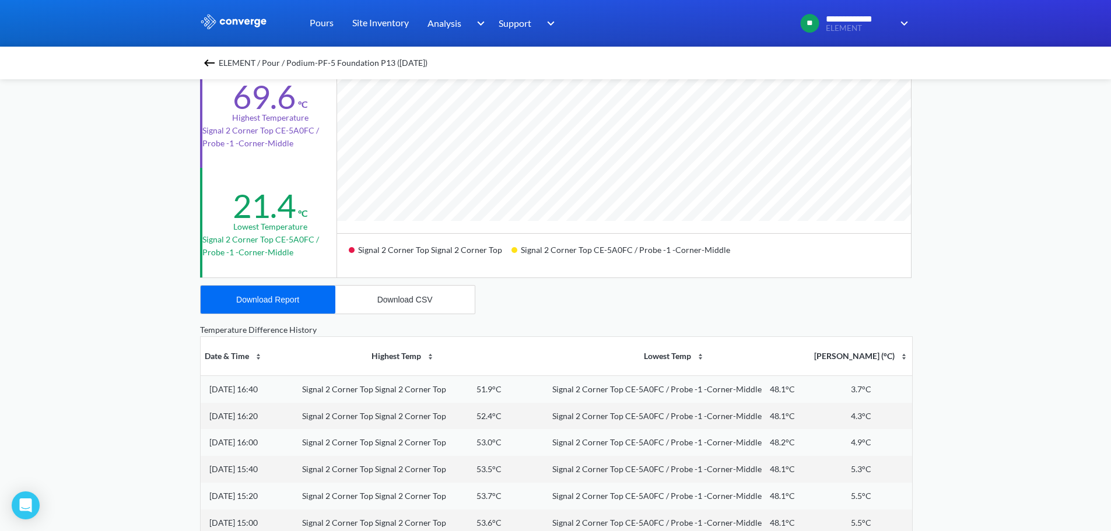
scroll to position [292, 0]
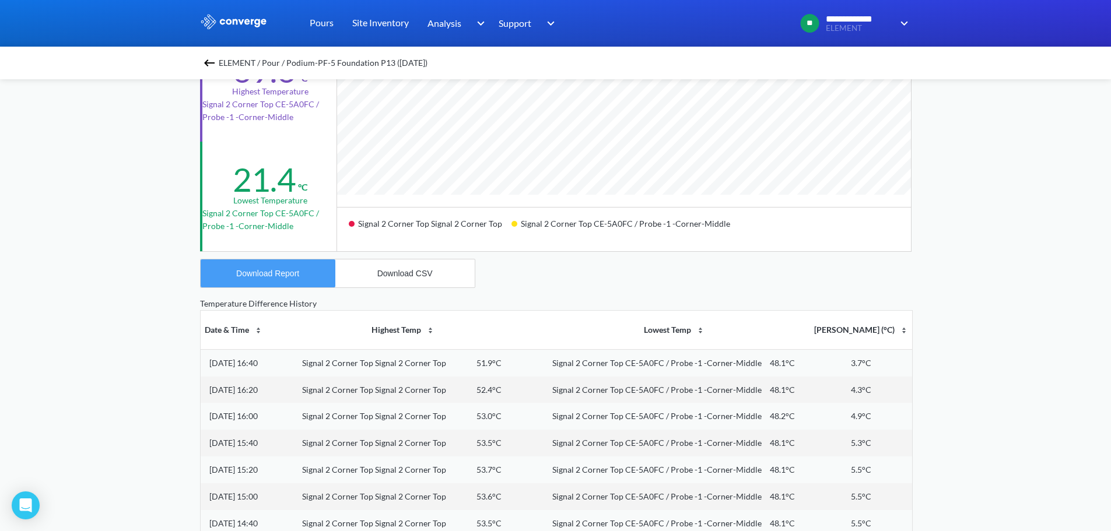
click at [266, 271] on div "Download Report" at bounding box center [267, 273] width 63 height 9
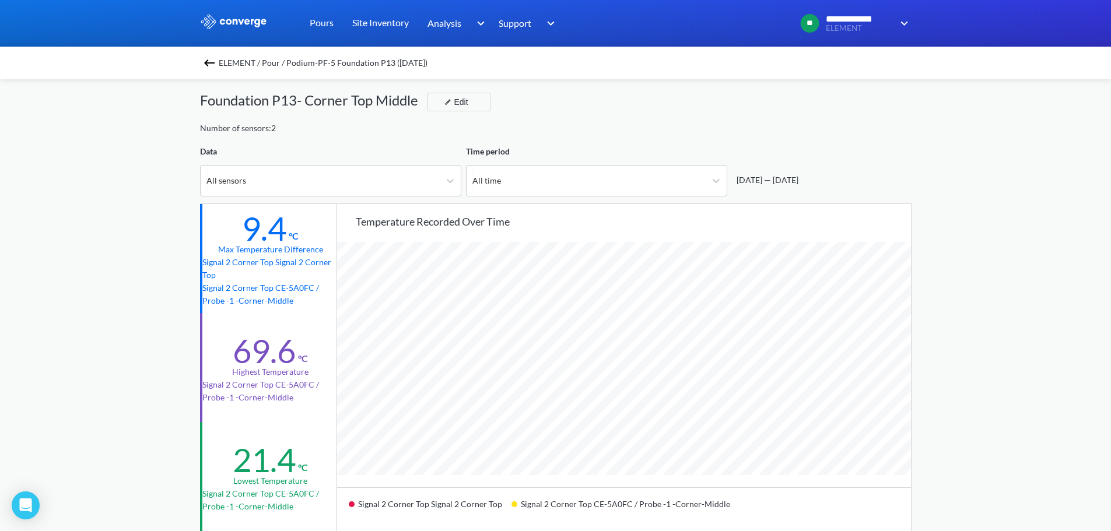
scroll to position [0, 0]
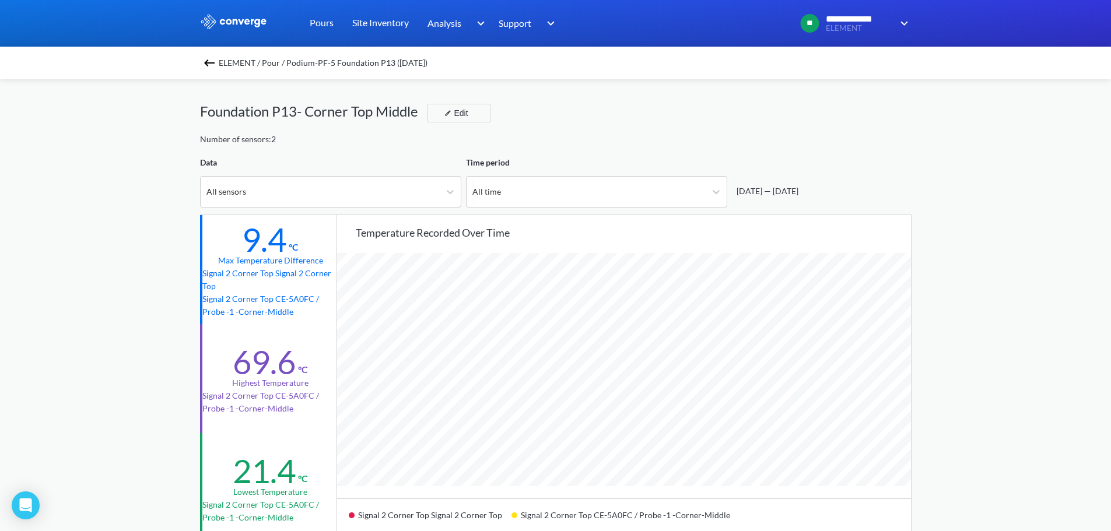
click at [213, 60] on img at bounding box center [209, 63] width 14 height 14
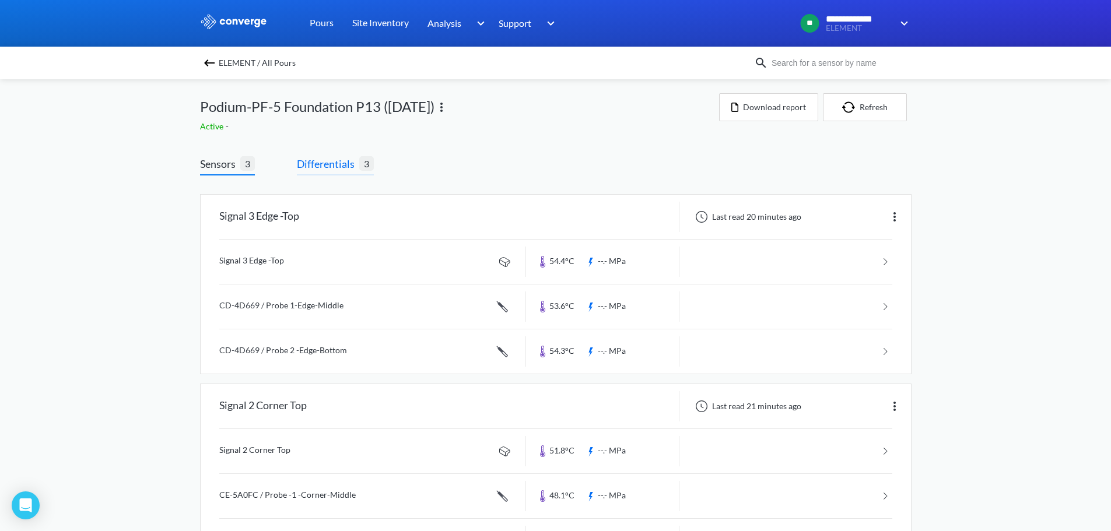
click at [335, 163] on span "Differentials" at bounding box center [328, 164] width 62 height 16
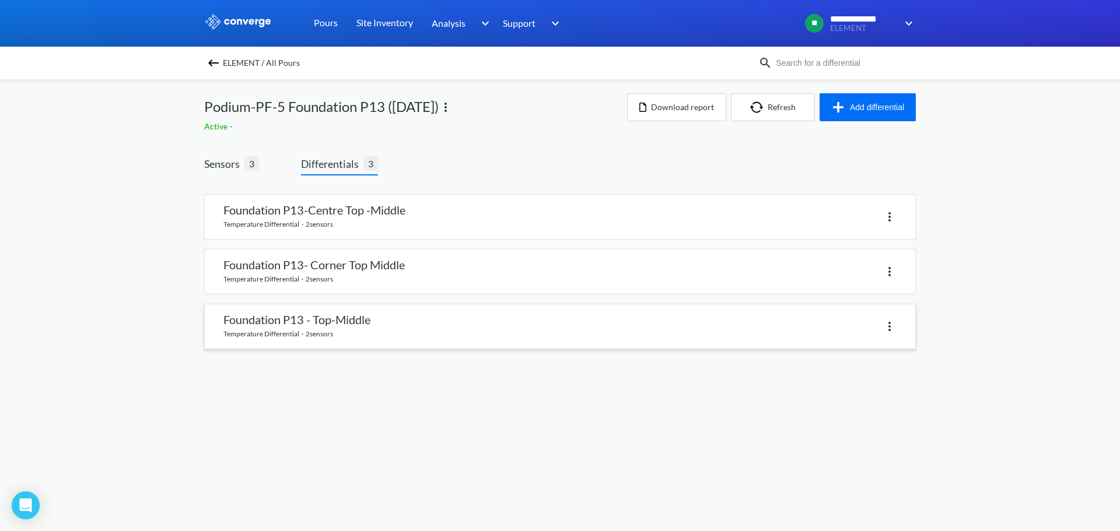
click at [306, 325] on link at bounding box center [560, 326] width 710 height 44
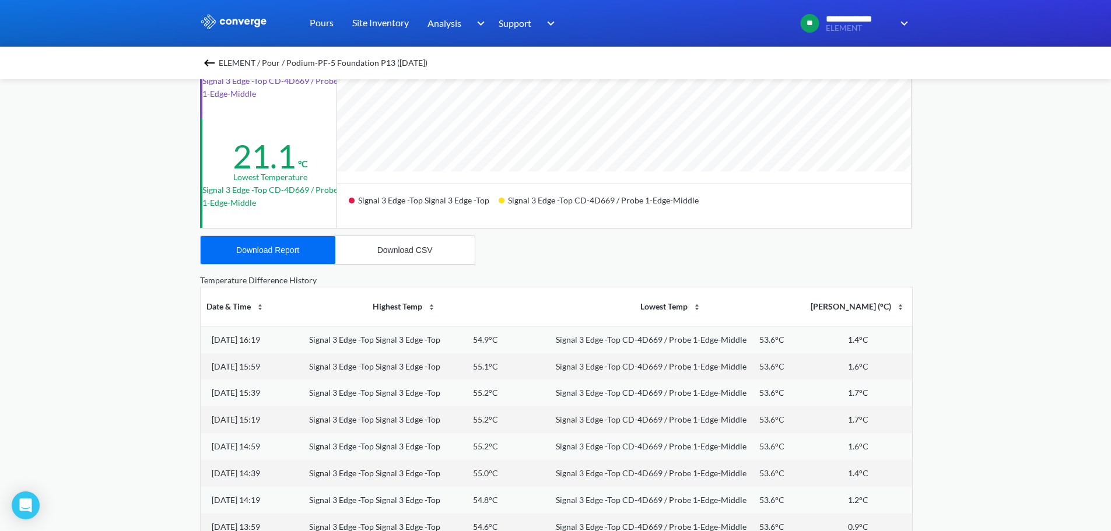
scroll to position [292, 0]
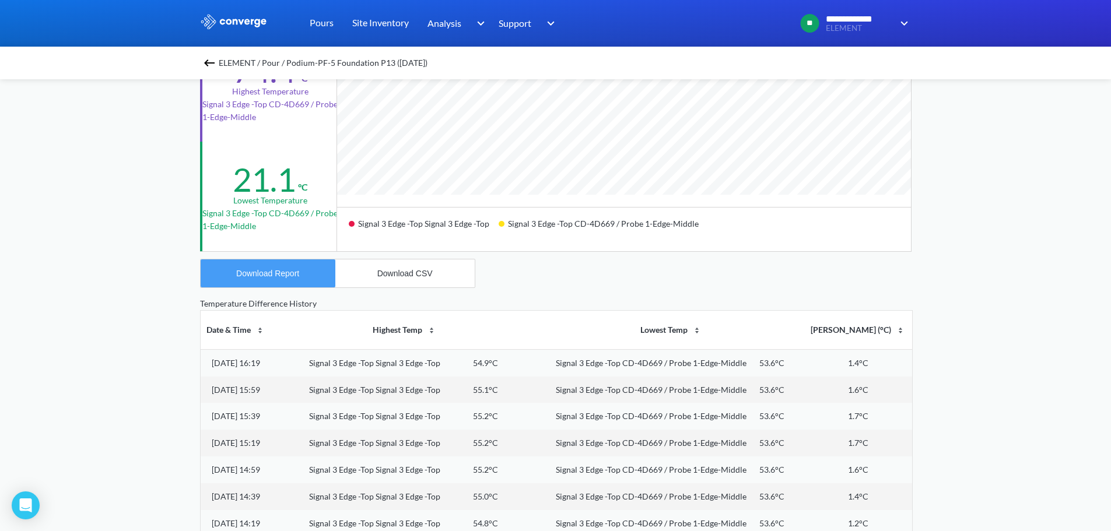
click at [269, 273] on div "Download Report" at bounding box center [267, 273] width 63 height 9
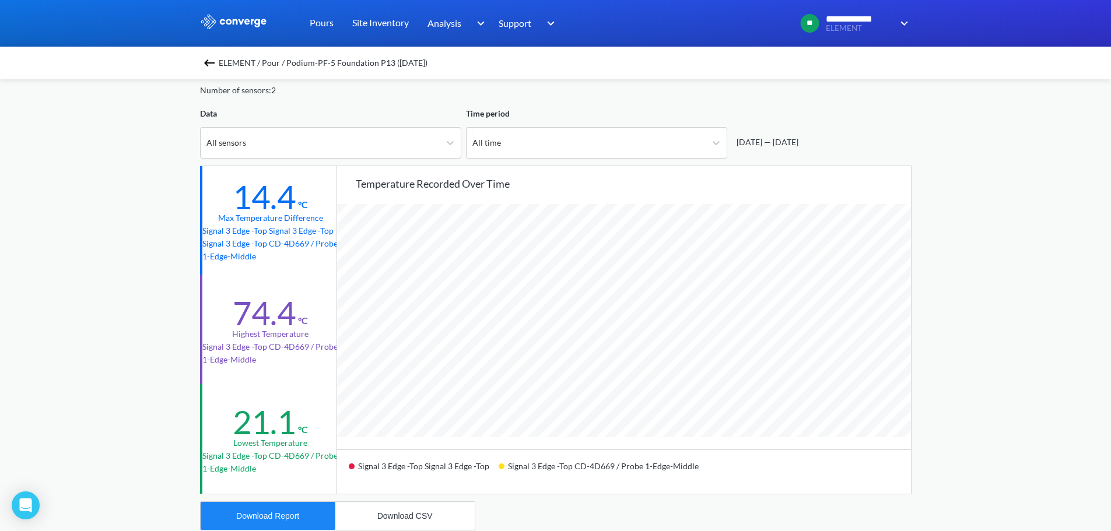
scroll to position [0, 0]
